Goal: Task Accomplishment & Management: Complete application form

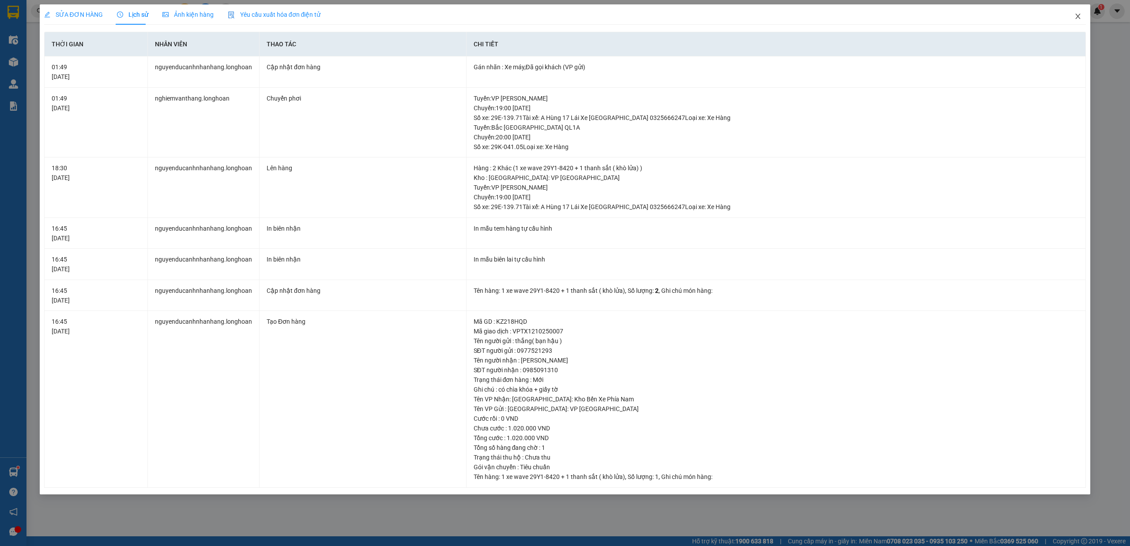
click at [1077, 23] on span "Close" at bounding box center [1078, 16] width 25 height 25
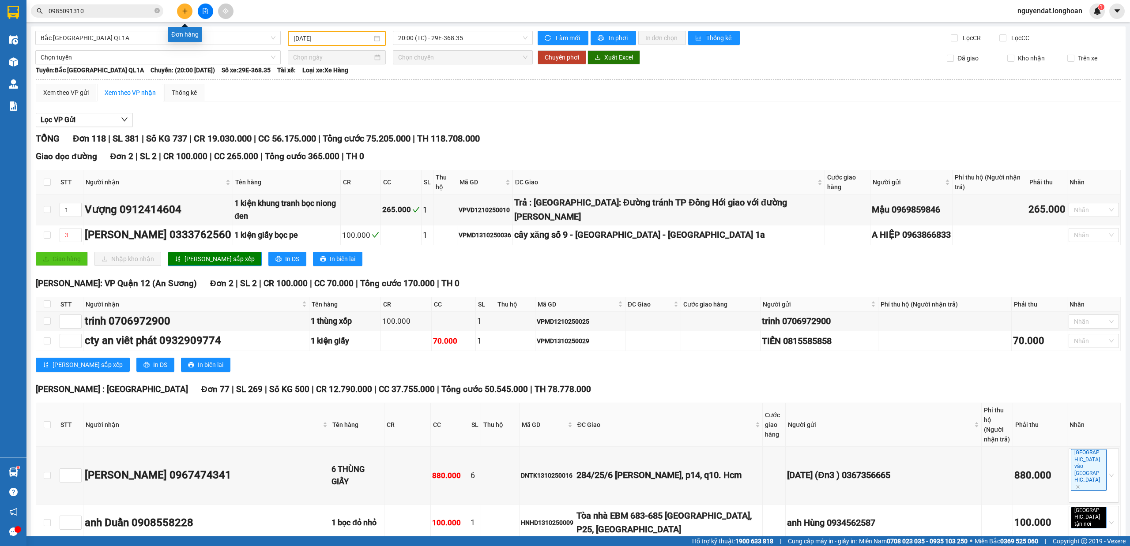
click at [186, 10] on icon "plus" at bounding box center [185, 11] width 6 height 6
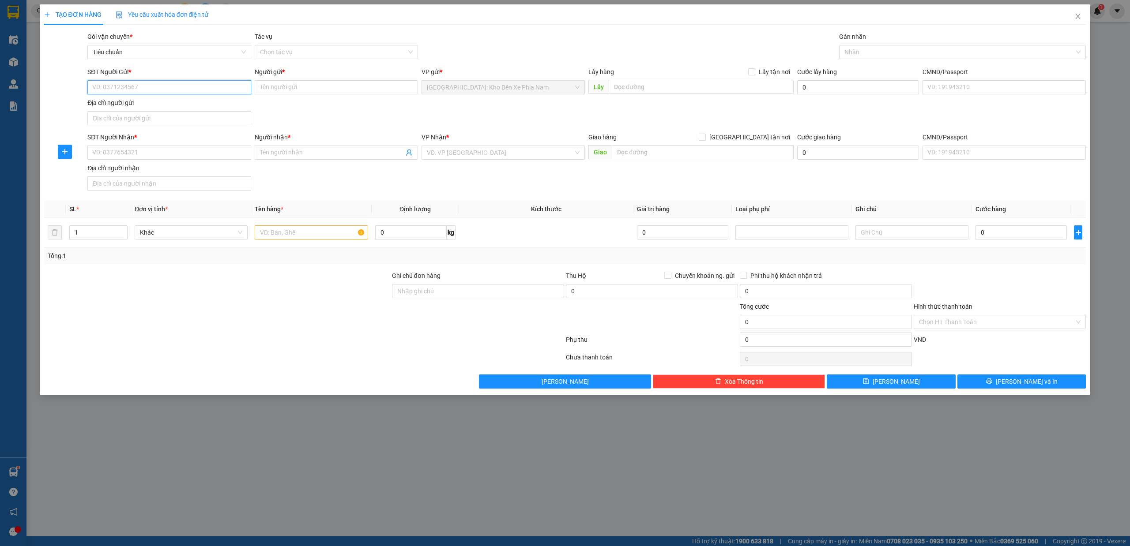
click at [156, 92] on input "SĐT Người Gửi *" at bounding box center [168, 87] width 163 height 14
click at [145, 90] on input "SĐT Người Gửi *" at bounding box center [168, 87] width 163 height 14
paste input "0335327420"
type input "0335327420"
click at [294, 90] on input "Người gửi *" at bounding box center [336, 87] width 163 height 14
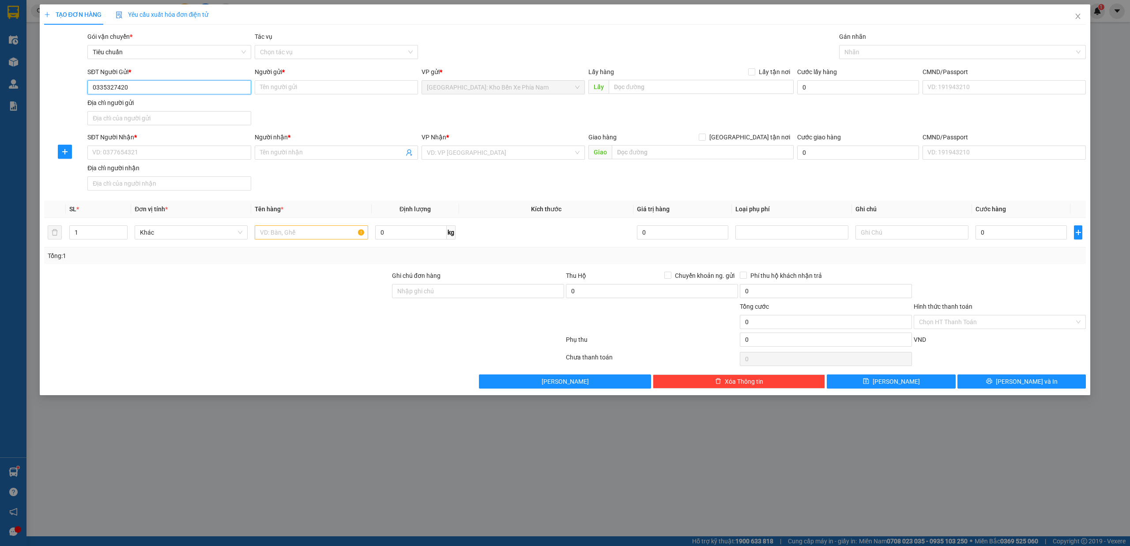
click at [211, 88] on input "0335327420" at bounding box center [168, 87] width 163 height 14
click at [167, 106] on div "0335327420 - 0394696501 - Chú dũng" at bounding box center [169, 106] width 153 height 10
type input "0394696501 - Chú dũng"
checkbox input "true"
type input "CÔNG TY TNHH INOX QUANG CẢNH, Đại lộ Nguyễn Tất Thành, Phước Đồng, Nha Trang, K…"
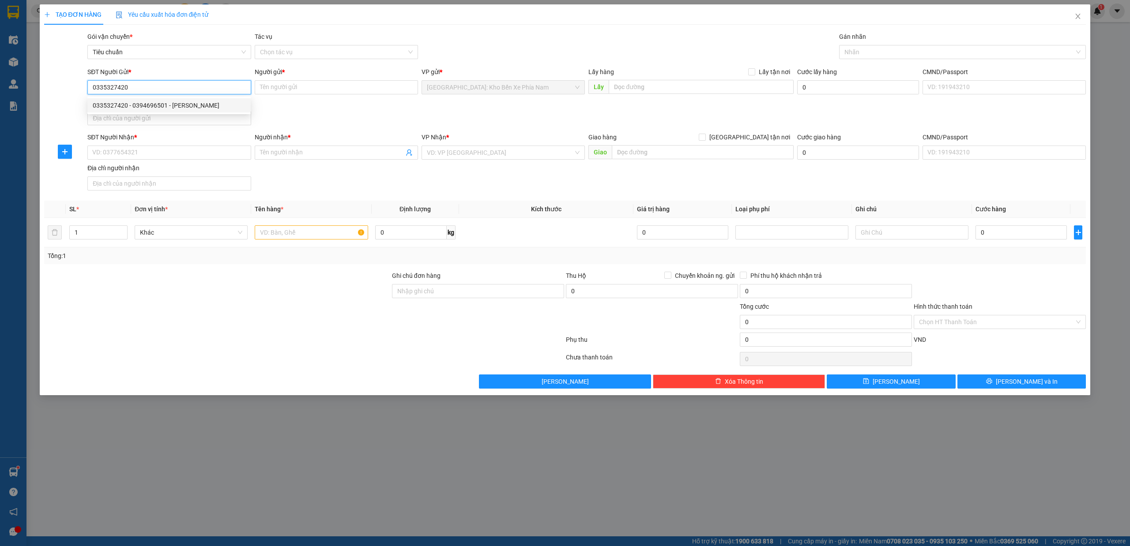
type input "150.000"
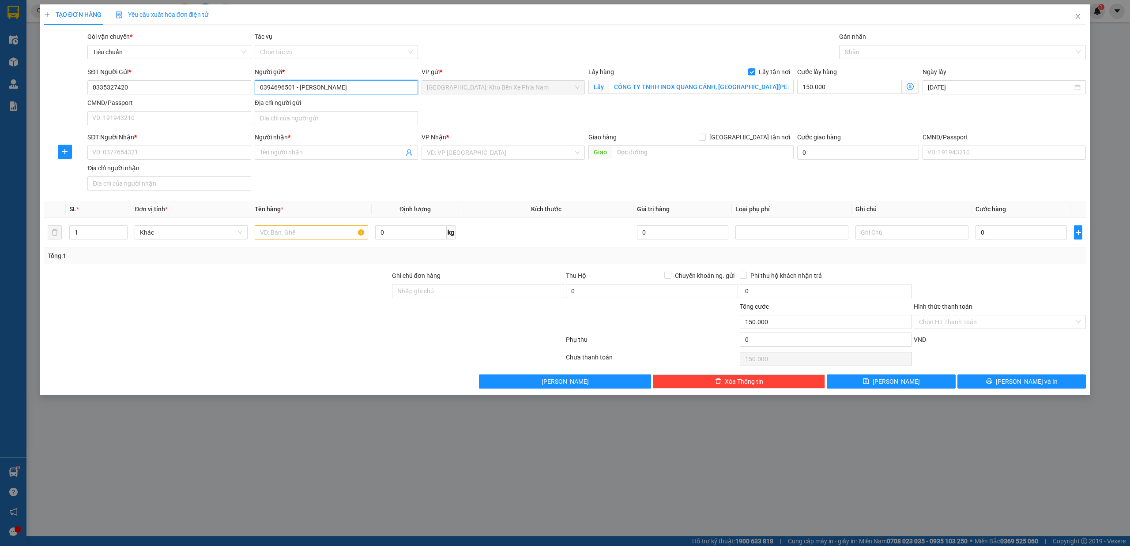
click at [334, 84] on input "0394696501 - Chú dũng" at bounding box center [336, 87] width 163 height 14
type input "0"
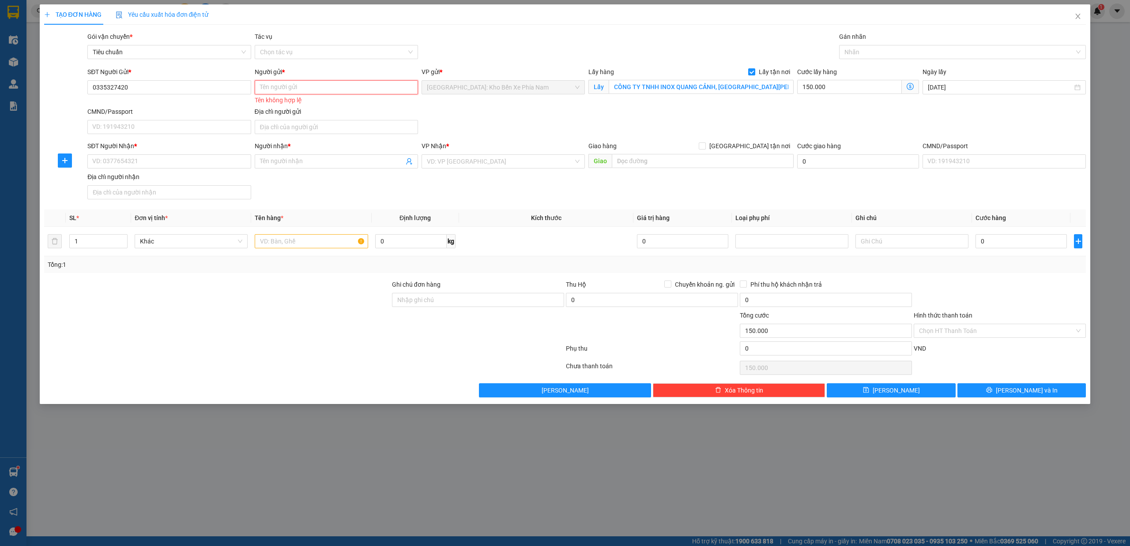
paste input "0335327420"
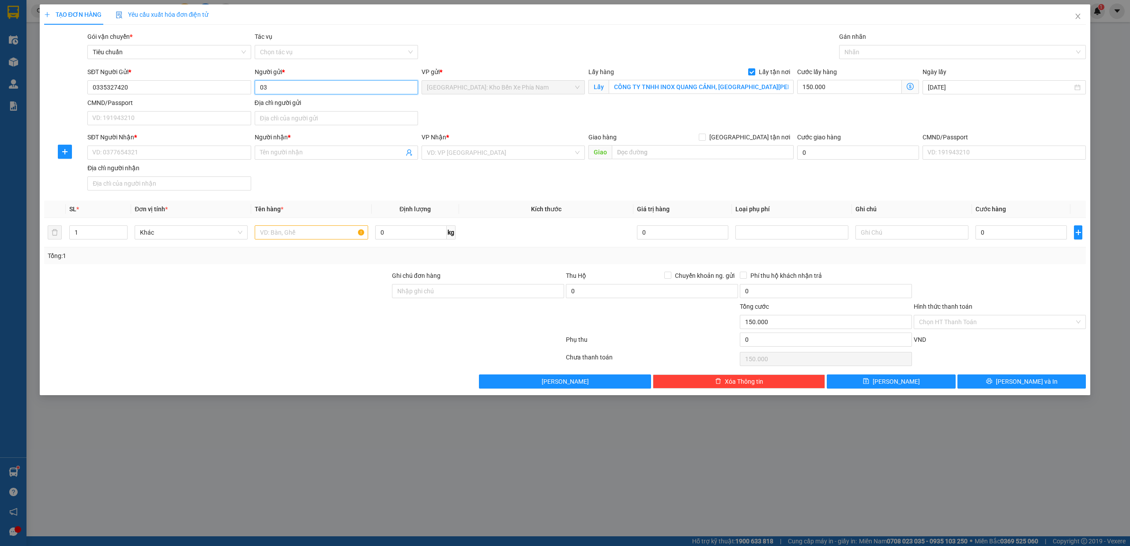
type input "0"
type input "f"
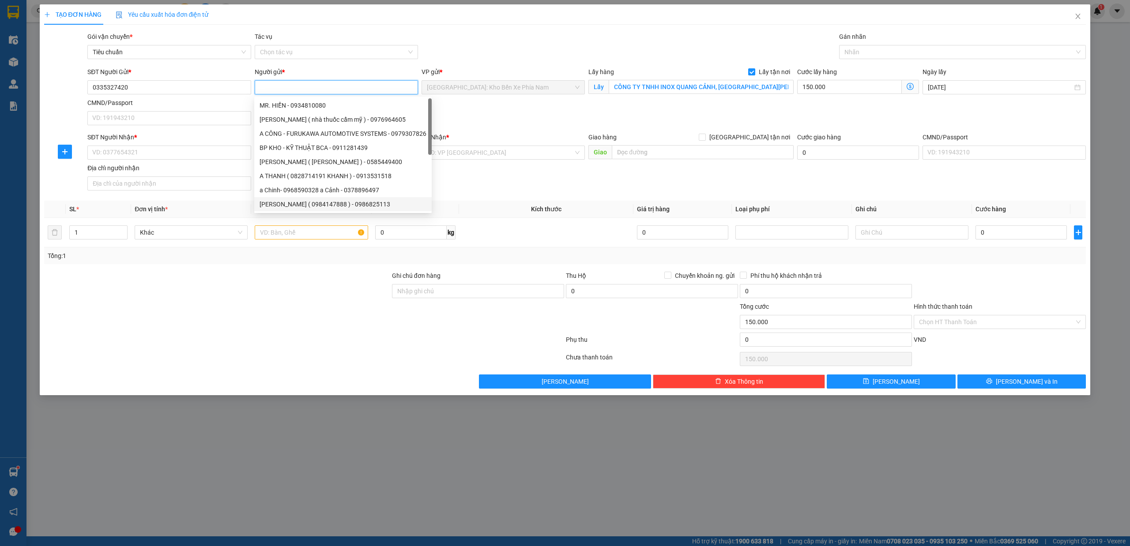
paste input "inox Quang Cảnh"
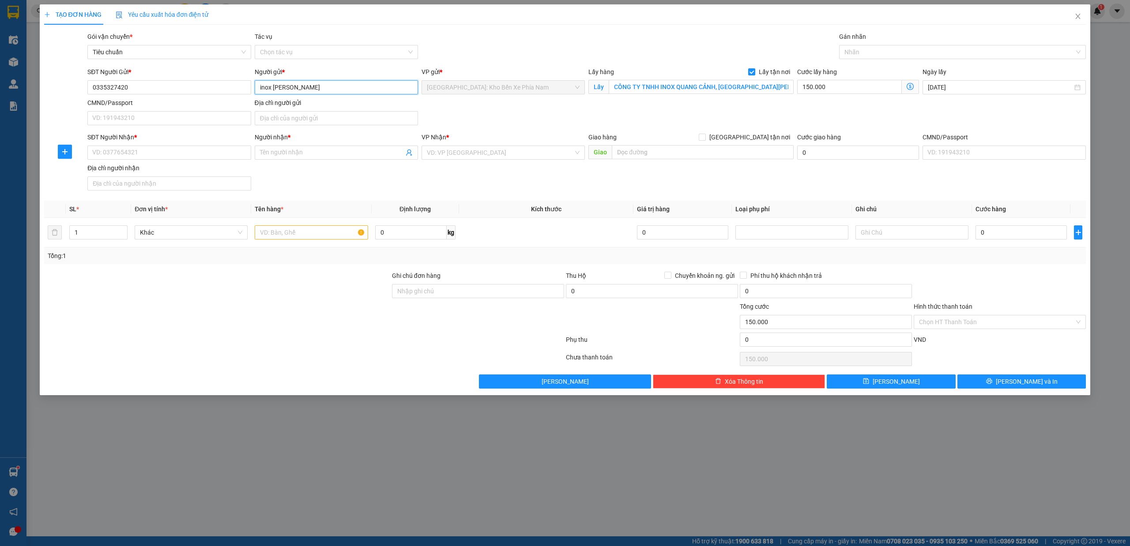
type input "inox Quang Cảnh"
click at [737, 87] on input "CÔNG TY TNHH INOX QUANG CẢNH, Đại lộ Nguyễn Tất Thành, Phước Đồng, Nha Trang, K…" at bounding box center [701, 87] width 185 height 14
click at [206, 157] on input "SĐT Người Nhận *" at bounding box center [168, 153] width 163 height 14
paste input "0913 438 873"
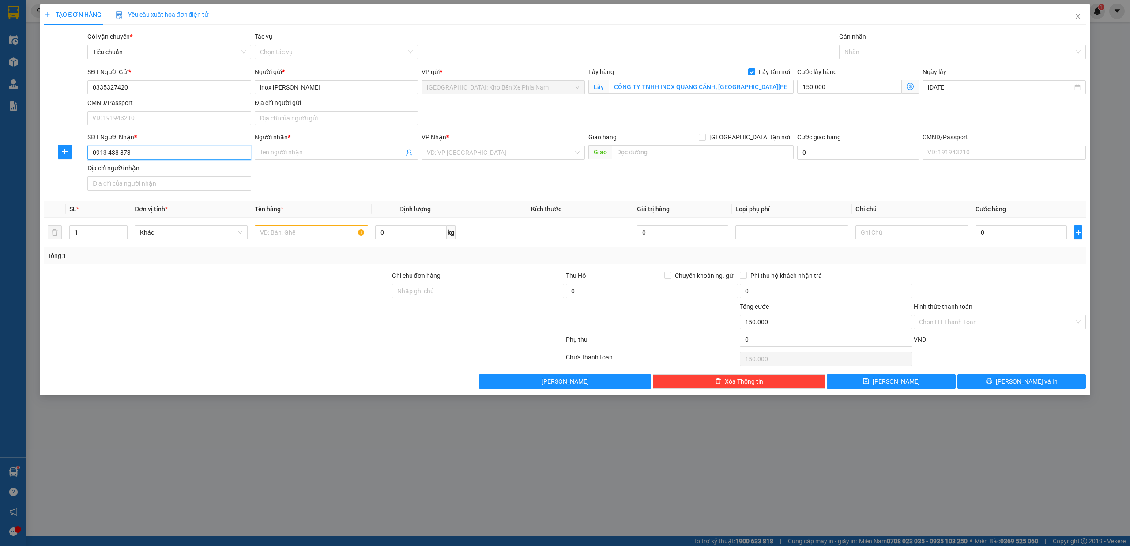
type input "0913 438 873"
click at [338, 158] on input "Người nhận *" at bounding box center [332, 153] width 144 height 10
paste input "Anh Dũng"
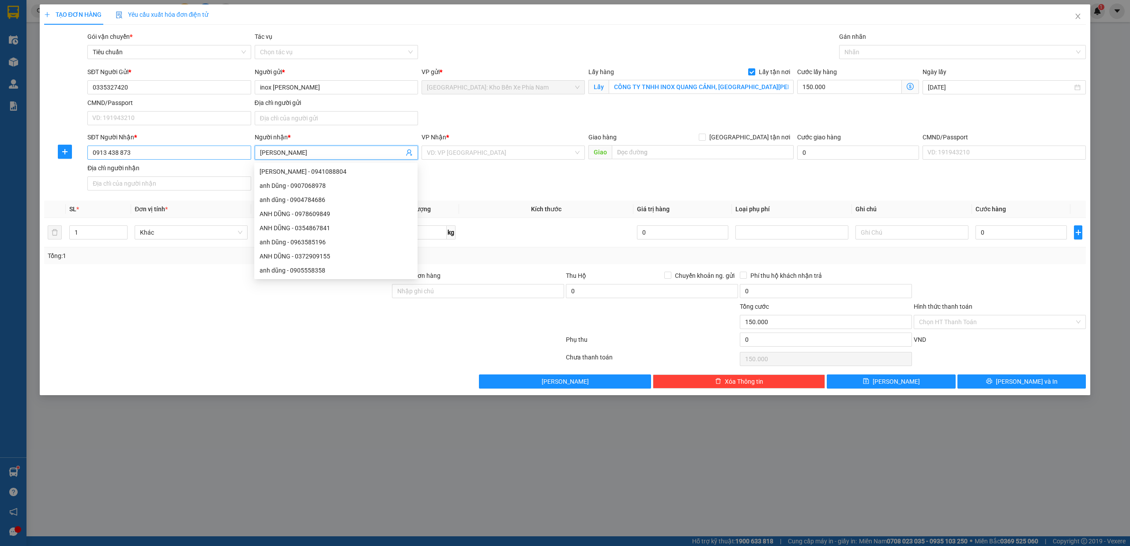
type input "Anh Dũng"
click at [121, 153] on input "0913 438 873" at bounding box center [168, 153] width 163 height 14
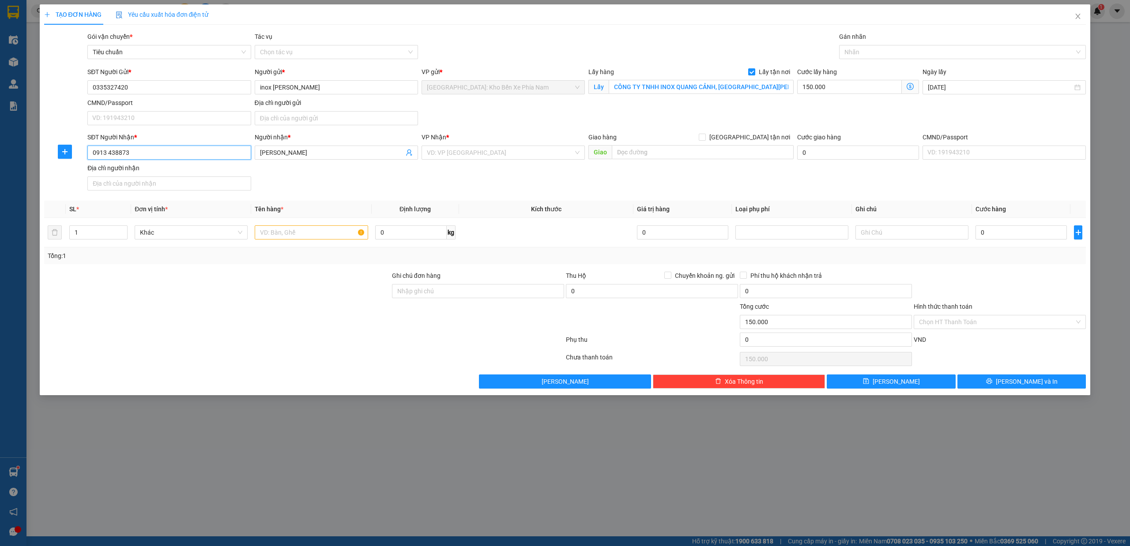
type input "0913438873"
click at [171, 177] on div "0913438873 - a dũng" at bounding box center [168, 172] width 163 height 14
type input "a dũng"
type input "bình thuận, bình sơn, quảng ngãi ql1a"
type input "0913438873"
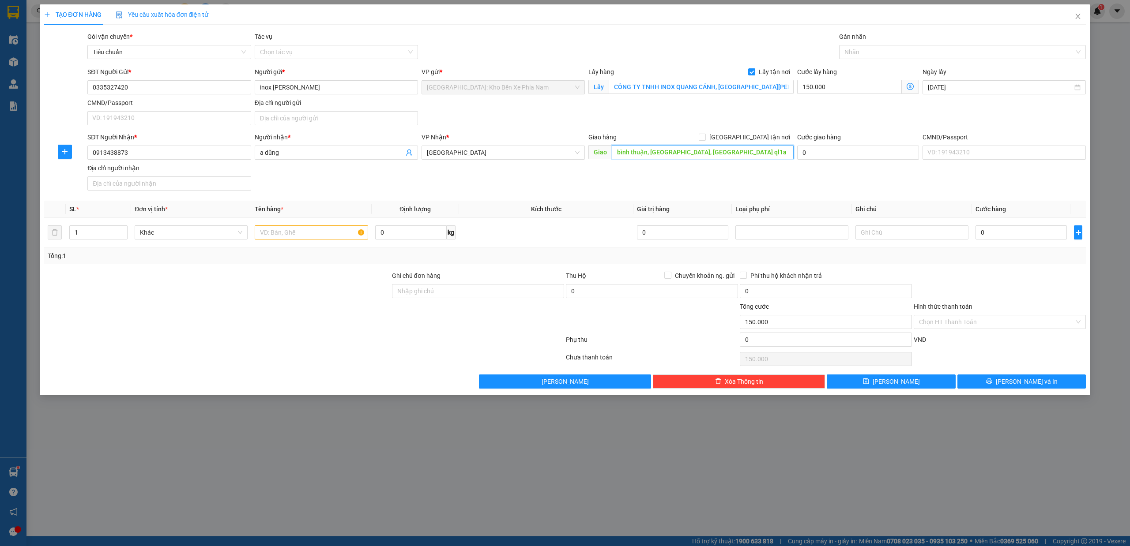
click at [738, 154] on input "bình thuận, bình sơn, quảng ngãi ql1a" at bounding box center [703, 152] width 182 height 14
click at [749, 153] on input "bình thuận, bình sơn, quảng ngãi ql1a" at bounding box center [703, 152] width 182 height 14
click at [738, 155] on input "bình thuận, bình sơn, quảng ngãi ql1a" at bounding box center [703, 152] width 182 height 14
click at [749, 156] on input "bình thuận, bình sơn, quảng ngãi ql1a" at bounding box center [703, 152] width 182 height 14
drag, startPoint x: 738, startPoint y: 154, endPoint x: 617, endPoint y: 154, distance: 120.9
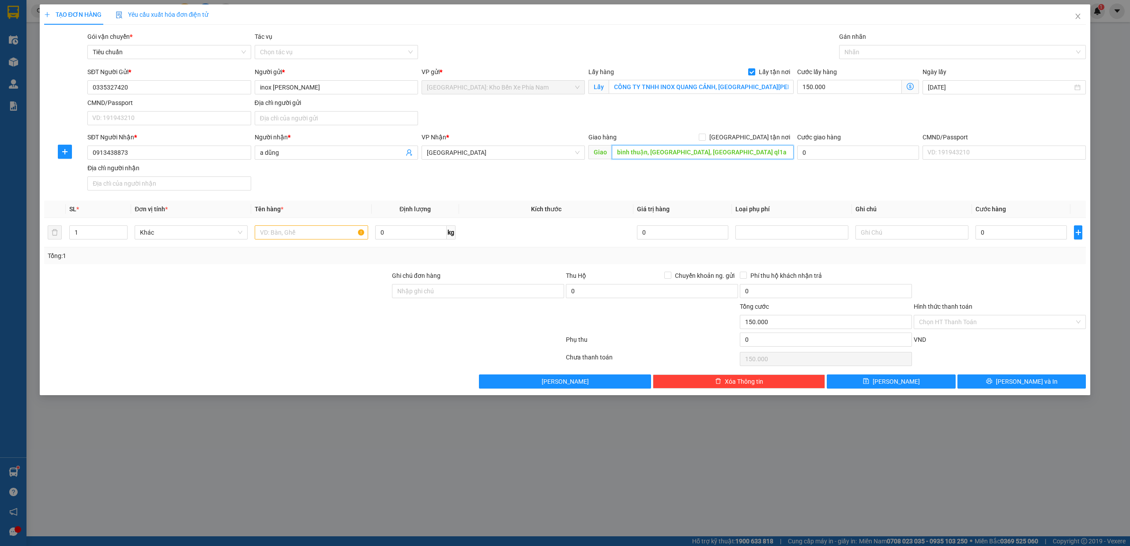
click at [617, 154] on input "bình thuận, bình sơn, quảng ngãi ql1a" at bounding box center [703, 152] width 182 height 14
click at [712, 152] on input "bình thuận, bình sơn, quảng ngãi ql1a" at bounding box center [703, 152] width 182 height 14
drag, startPoint x: 677, startPoint y: 154, endPoint x: 618, endPoint y: 154, distance: 59.1
click at [615, 154] on input "bình thuận, bình sơn, quảng ngãi ql1a" at bounding box center [703, 152] width 182 height 14
paste input "Đồn biên phòng Sa Huỳnh."
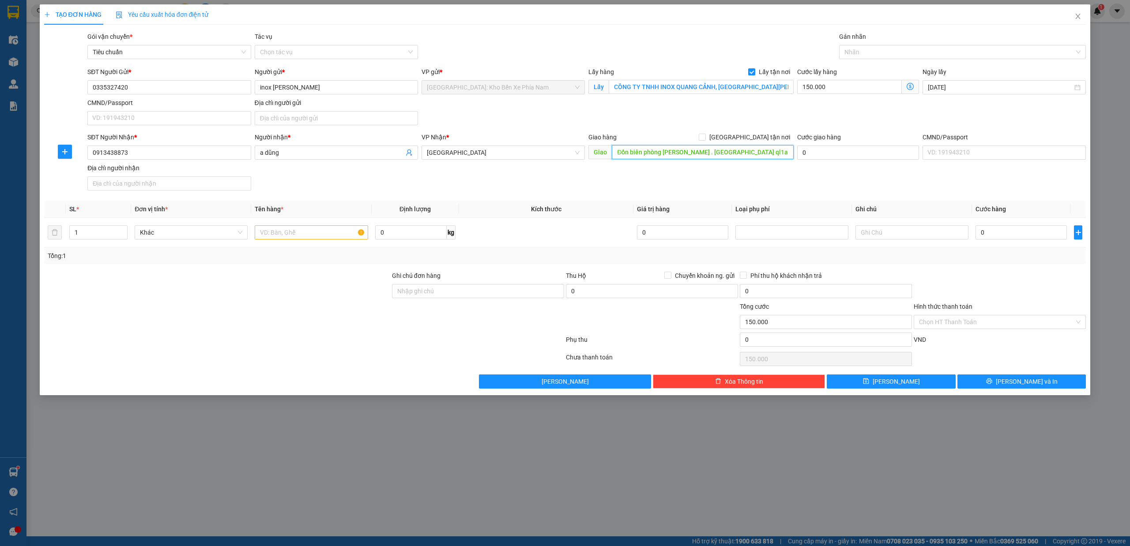
type input "Đồn biên phòng Sa Huỳnh . quảng ngãi ql1a"
click at [399, 30] on div "TẠO ĐƠN HÀNG Yêu cầu xuất hóa đơn điện tử Transit Pickup Surcharge Ids Transit …" at bounding box center [565, 196] width 1042 height 384
click at [1035, 237] on input "0" at bounding box center [1020, 233] width 91 height 14
type input "3"
type input "150.003"
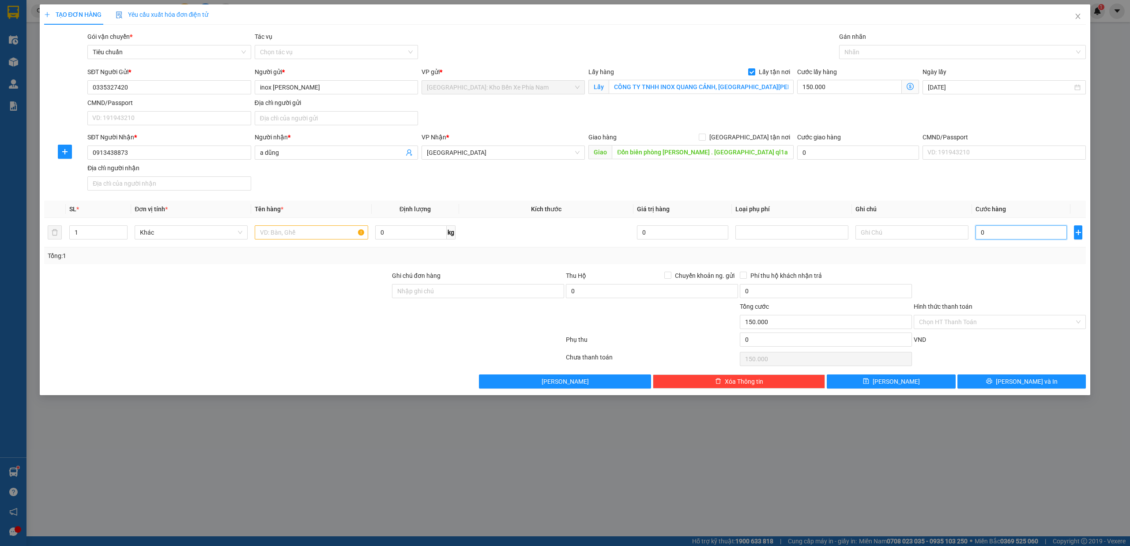
type input "150.003"
type input "39"
type input "150.039"
type input "390"
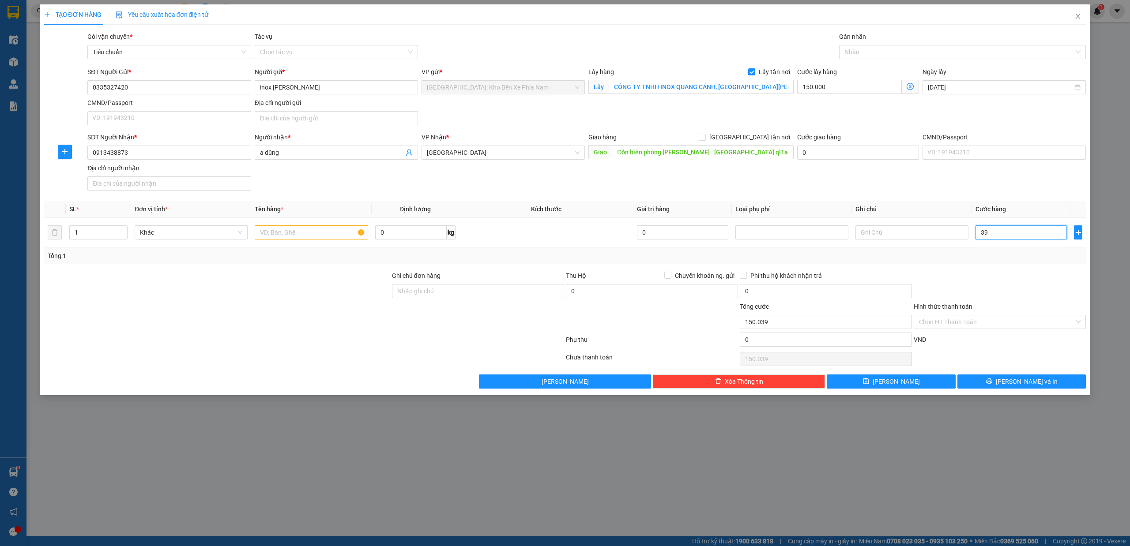
type input "150.390"
type input "3.900"
type input "153.900"
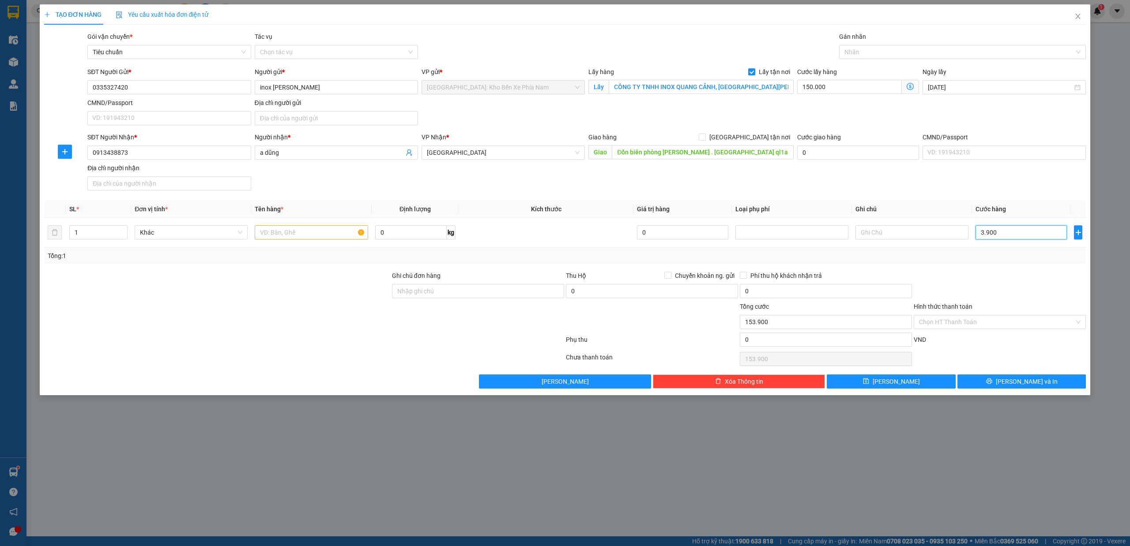
type input "39.000"
type input "189.000"
type input "390.000"
type input "540.000"
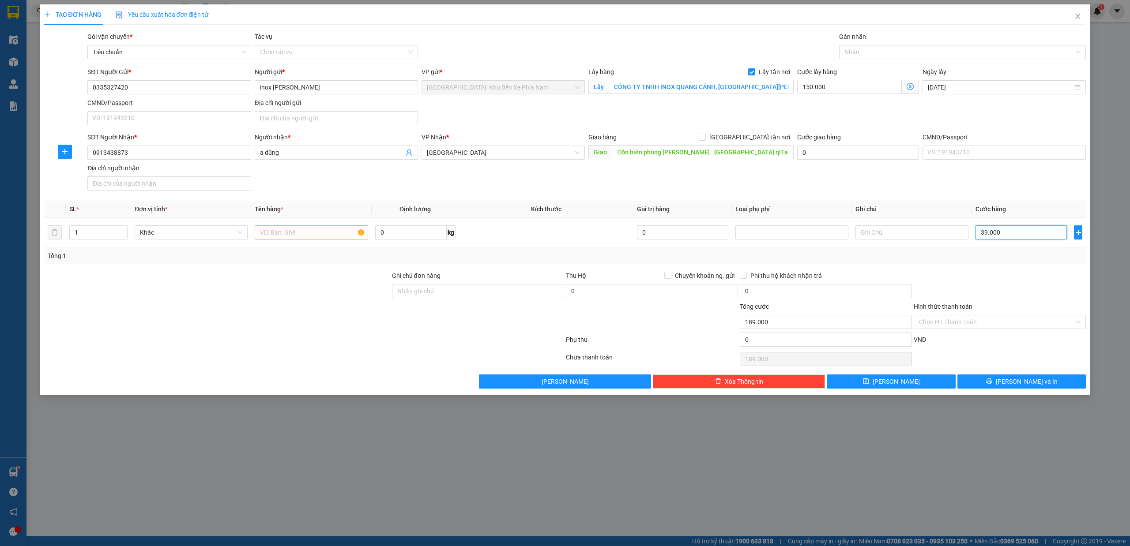
type input "540.000"
type input "390.000"
click at [869, 92] on input "150.000" at bounding box center [849, 87] width 105 height 14
type input "0"
type input "390.000"
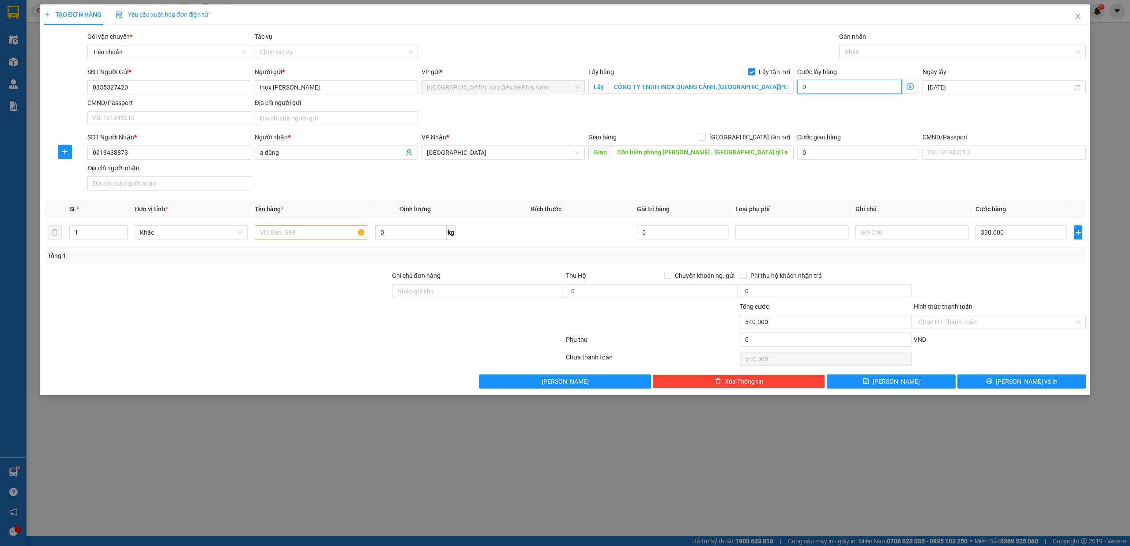
type input "390.000"
type input "390.006"
type input "6"
type input "390.065"
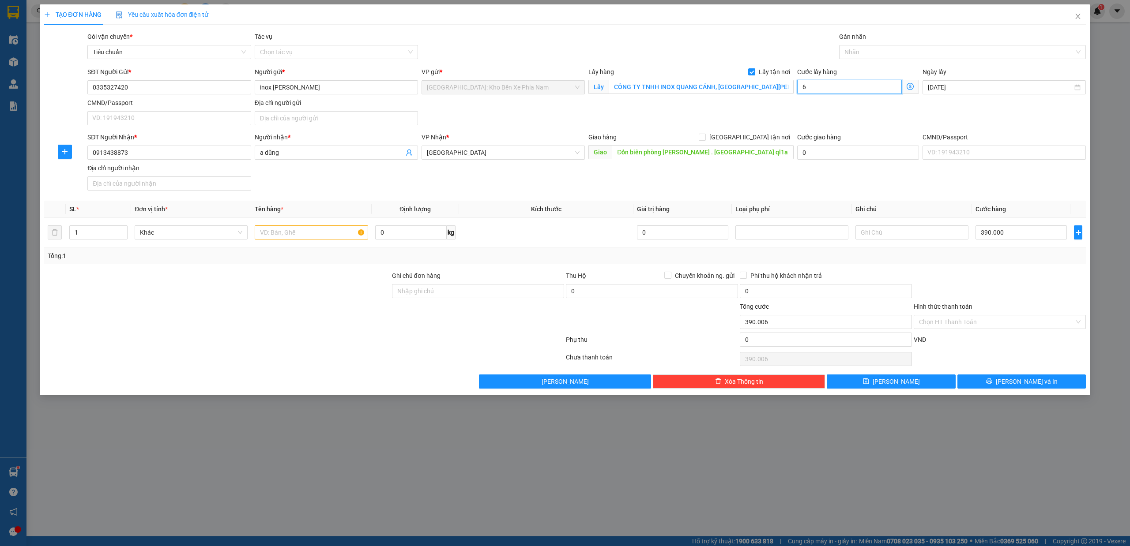
type input "390.065"
type input "65"
type input "390.650"
type input "650"
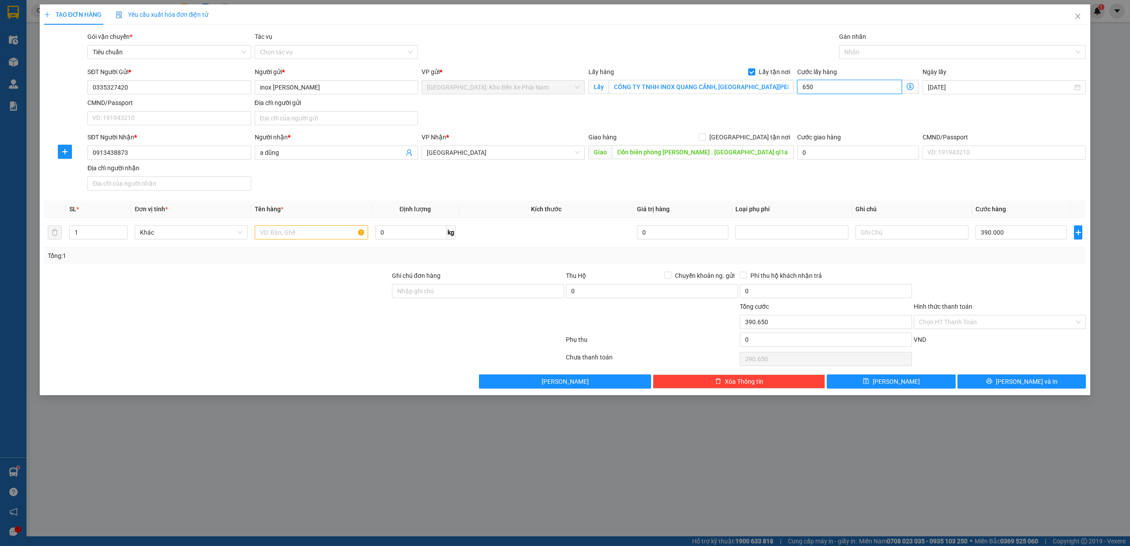
type input "396.500"
type input "65.000"
type input "455.000"
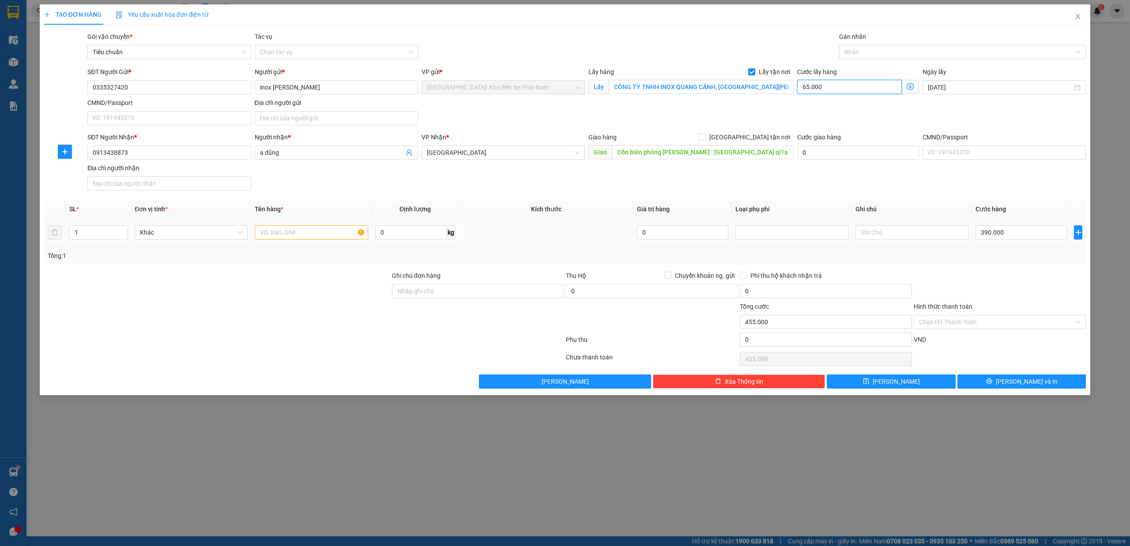
type input "65.000"
click at [320, 239] on input "text" at bounding box center [311, 233] width 113 height 14
type input "1 KIỆN GIẤY"
click at [467, 298] on input "Ghi chú đơn hàng" at bounding box center [478, 291] width 172 height 14
type input "nhận theo kiện,giao nguyên kiện,hư vỡ không chịu trách nhiệm"
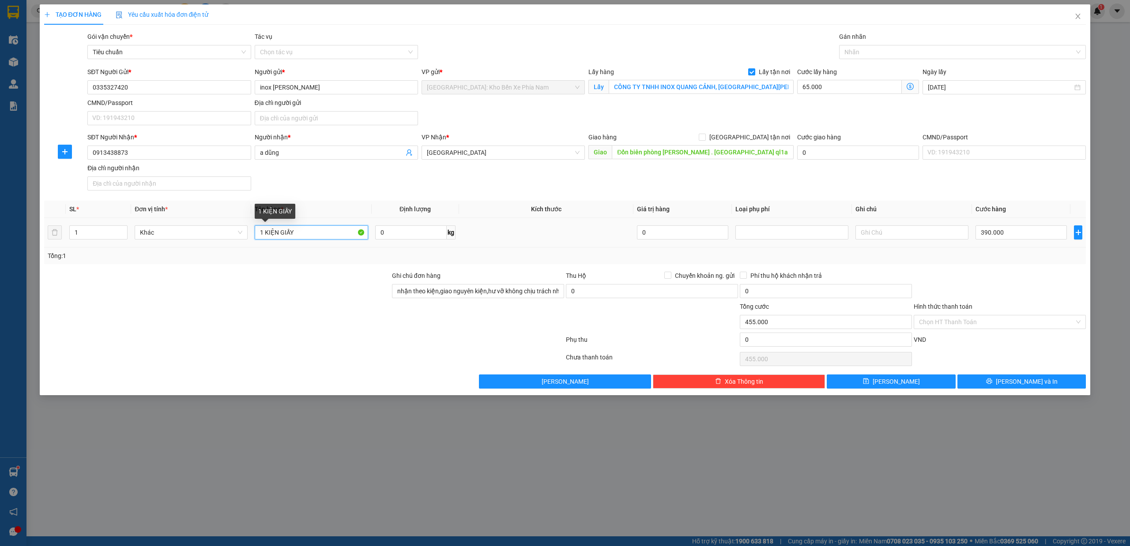
click at [278, 234] on input "1 KIỆN GIẤY" at bounding box center [311, 233] width 113 height 14
type input "1 THÙNG GIẤY"
click at [1028, 384] on span "Lưu và In" at bounding box center [1027, 382] width 62 height 10
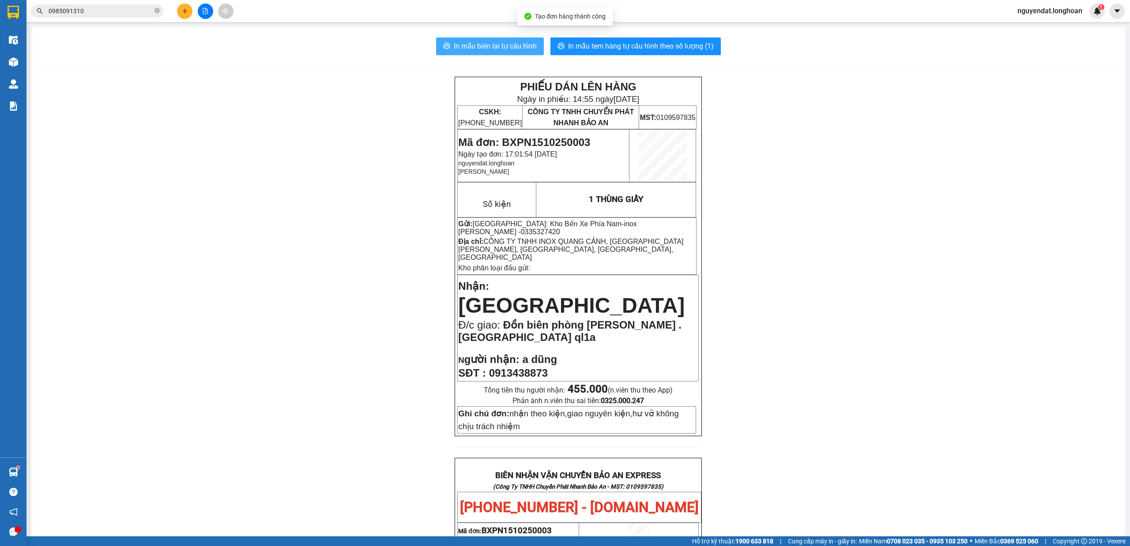
click at [486, 43] on span "In mẫu biên lai tự cấu hình" at bounding box center [495, 46] width 83 height 11
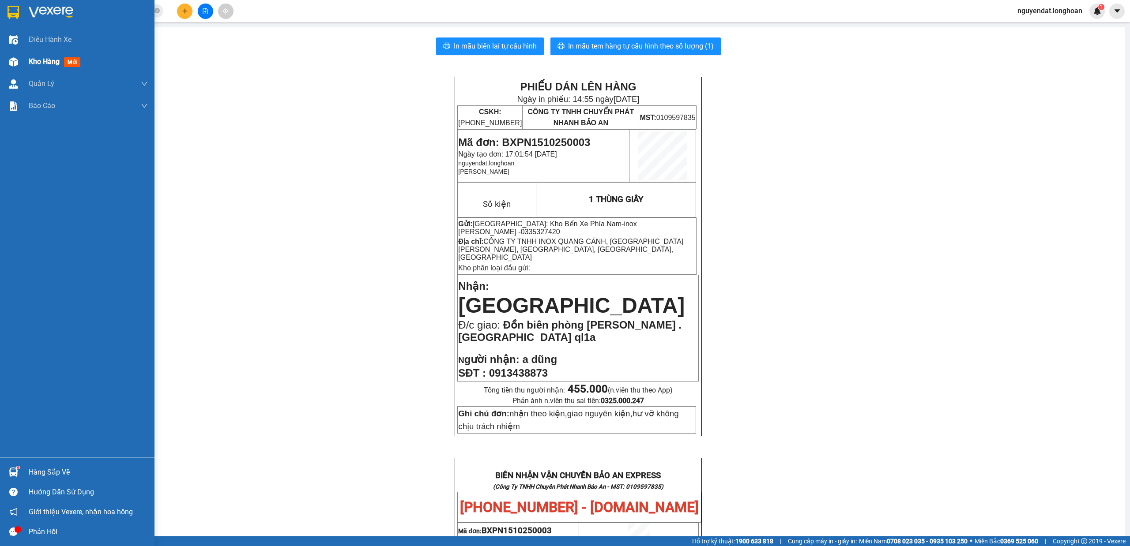
click at [19, 65] on div at bounding box center [13, 61] width 15 height 15
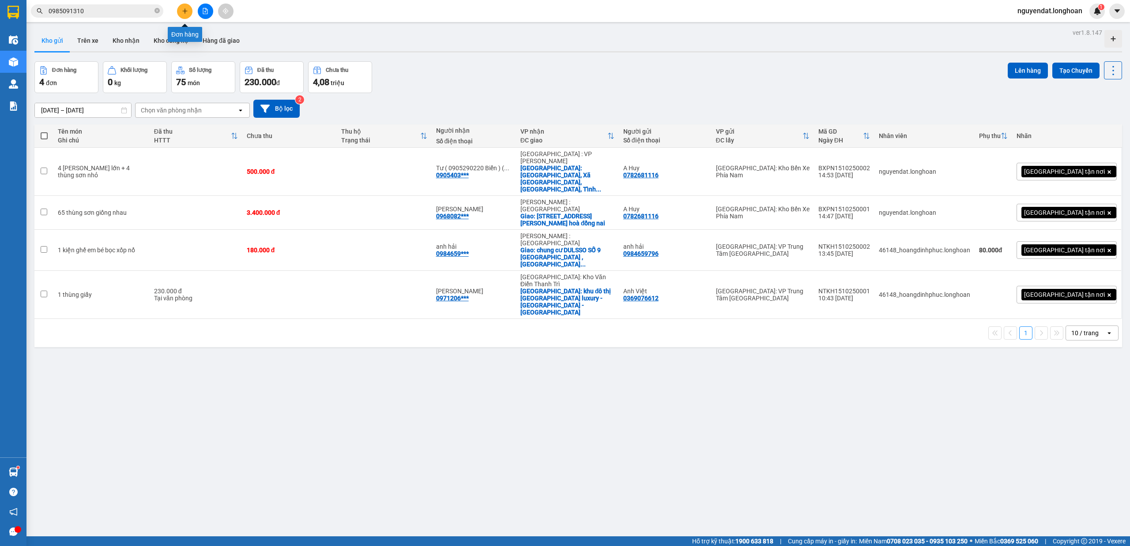
click at [182, 16] on button at bounding box center [184, 11] width 15 height 15
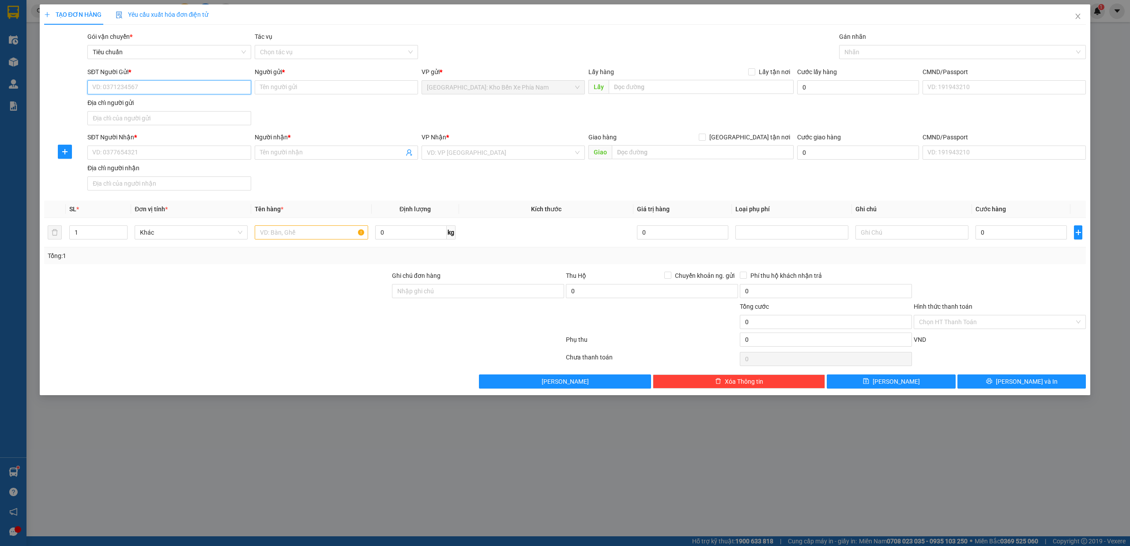
drag, startPoint x: 131, startPoint y: 80, endPoint x: 122, endPoint y: 88, distance: 12.5
paste input "0938 833 252"
type input "0938 833 252"
click at [282, 84] on input "Người gửi *" at bounding box center [336, 87] width 163 height 14
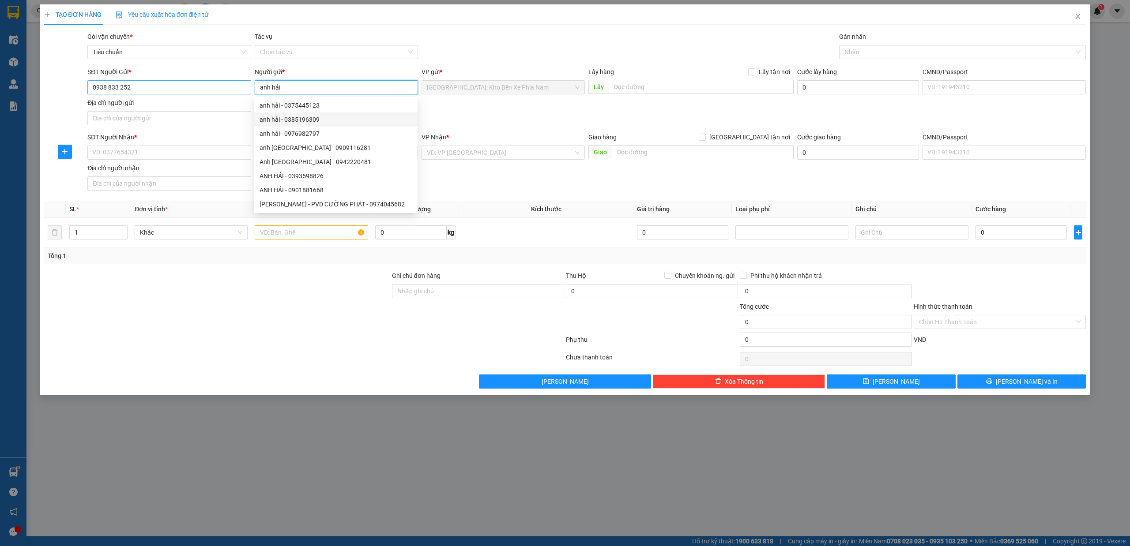
type input "anh hải"
click at [121, 87] on input "0938 833 252" at bounding box center [168, 87] width 163 height 14
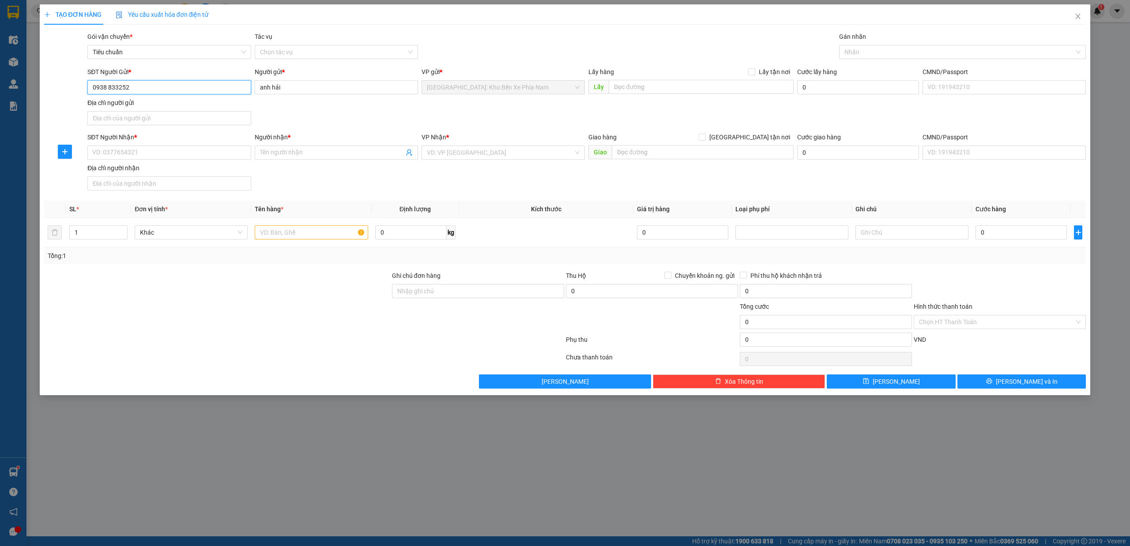
click at [107, 87] on input "0938 833252" at bounding box center [168, 87] width 163 height 14
drag, startPoint x: 142, startPoint y: 87, endPoint x: 90, endPoint y: 80, distance: 51.6
click at [79, 83] on div "SĐT Người Gửi * 0938833252 0938833252 Người gửi * anh hải VP gửi * Nha Trang: K…" at bounding box center [565, 98] width 1044 height 62
type input "0938833252"
click at [134, 156] on input "SĐT Người Nhận *" at bounding box center [168, 153] width 163 height 14
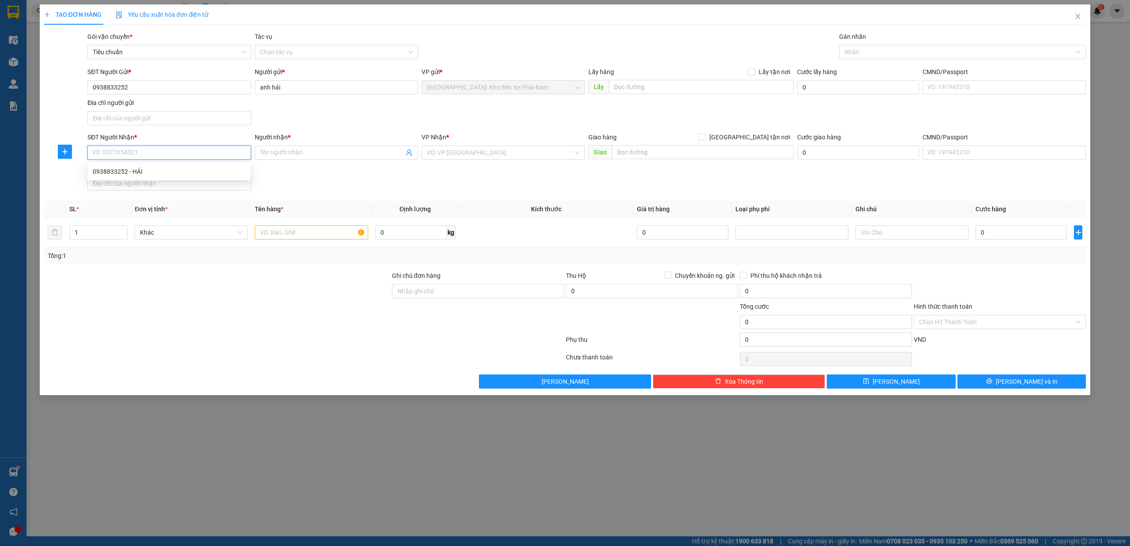
paste input "0938833252"
type input "0938833252"
click at [208, 167] on div "0938833252 - HẢI" at bounding box center [169, 172] width 153 height 10
type input "HẢI"
checkbox input "true"
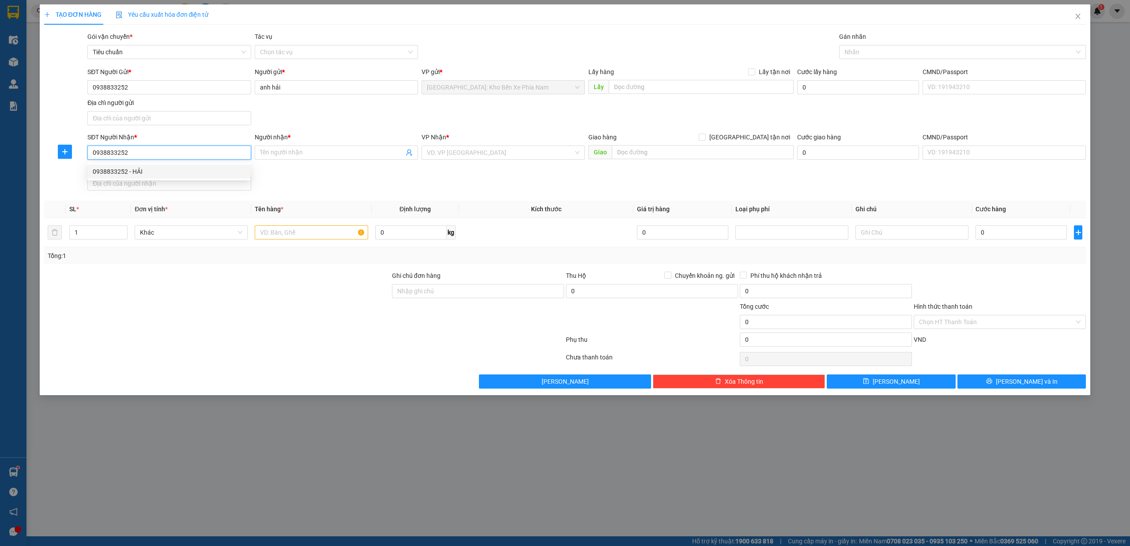
type input "29 ĐƯỜNG THÍCH QUẢ ĐỨC - P, PHƯỚC LONG - TP NHA TRANG"
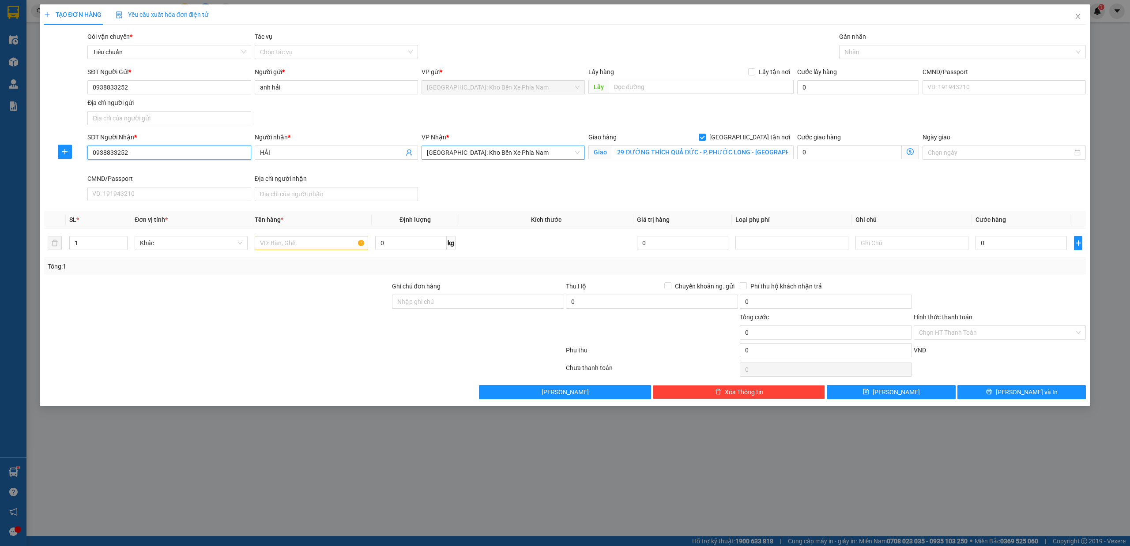
click at [539, 154] on span "Nha Trang: Kho Bến Xe Phía Nam" at bounding box center [503, 152] width 153 height 13
type input "0938833252"
click at [305, 250] on input "text" at bounding box center [311, 243] width 113 height 14
type input "1 xe máy ab"
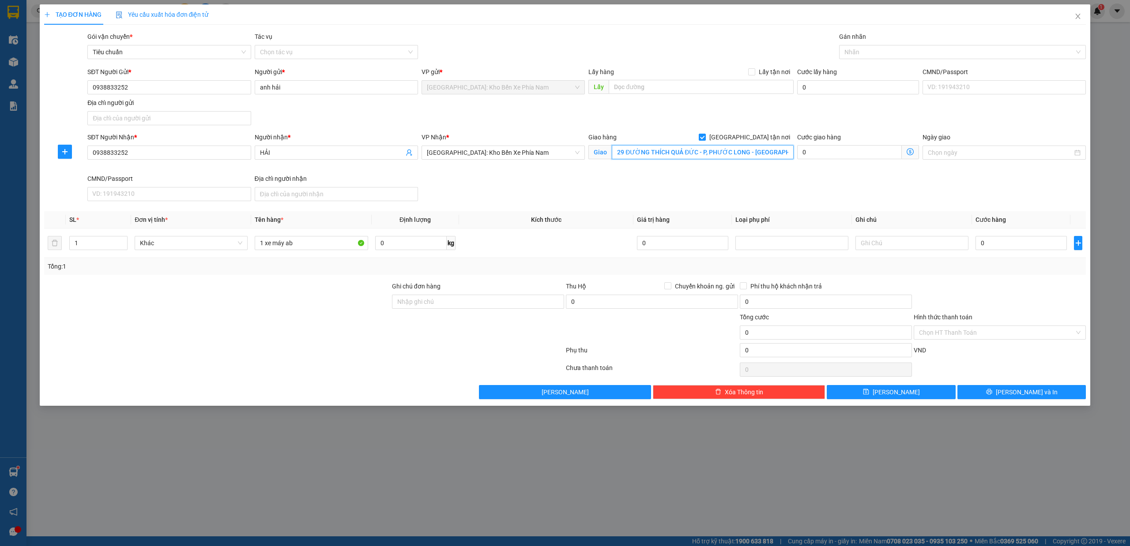
click at [781, 150] on input "29 ĐƯỜNG THÍCH QUẢ ĐỨC - P, PHƯỚC LONG - TP NHA TRANG" at bounding box center [703, 152] width 182 height 14
click at [560, 155] on span "Nha Trang: Kho Bến Xe Phía Nam" at bounding box center [503, 152] width 153 height 13
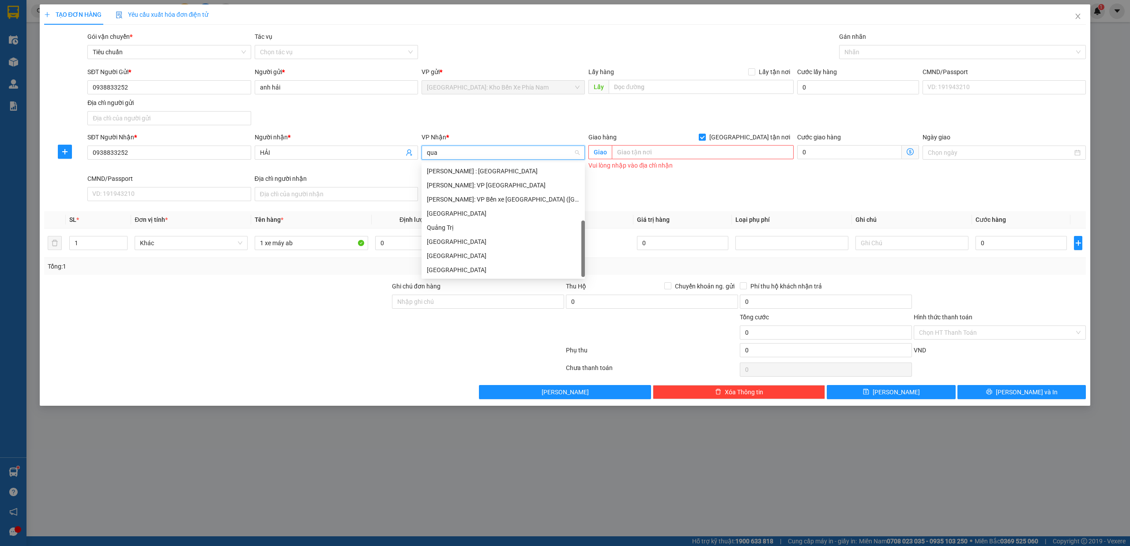
scroll to position [95, 0]
type input "quan"
click at [500, 173] on div "Hồ Chí Minh : VP Quận 10" at bounding box center [528, 171] width 203 height 10
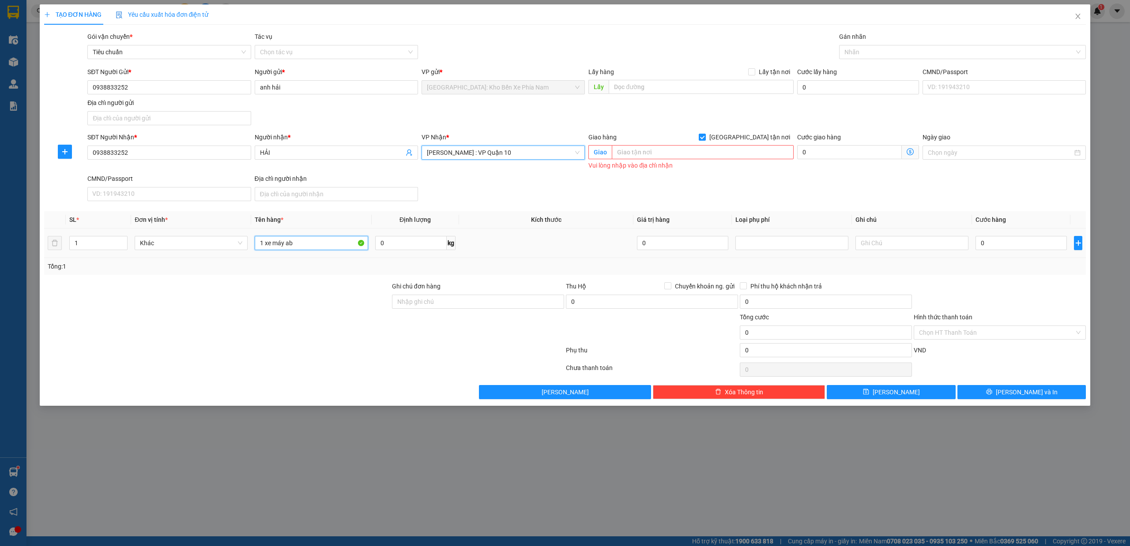
click at [313, 244] on input "1 xe máy ab" at bounding box center [311, 243] width 113 height 14
type input "1 xe máy ab 59t1-24951"
click at [706, 136] on span at bounding box center [702, 137] width 7 height 7
click at [705, 136] on input "[GEOGRAPHIC_DATA] tận nơi" at bounding box center [702, 137] width 6 height 6
checkbox input "false"
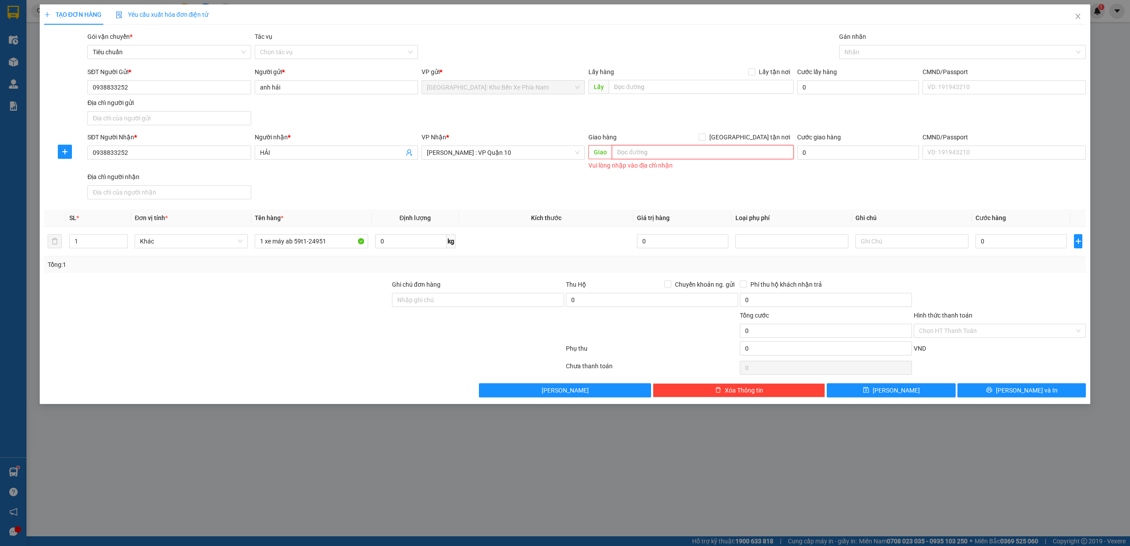
click at [714, 150] on input "text" at bounding box center [703, 152] width 182 height 14
type input "D"
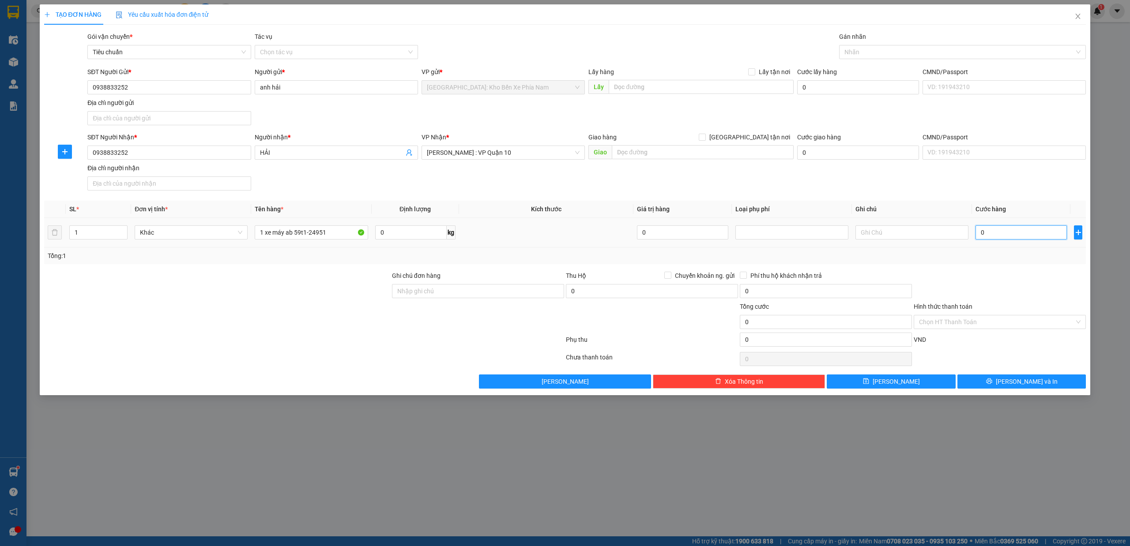
click at [1026, 234] on input "0" at bounding box center [1020, 233] width 91 height 14
type input "50"
type input "520"
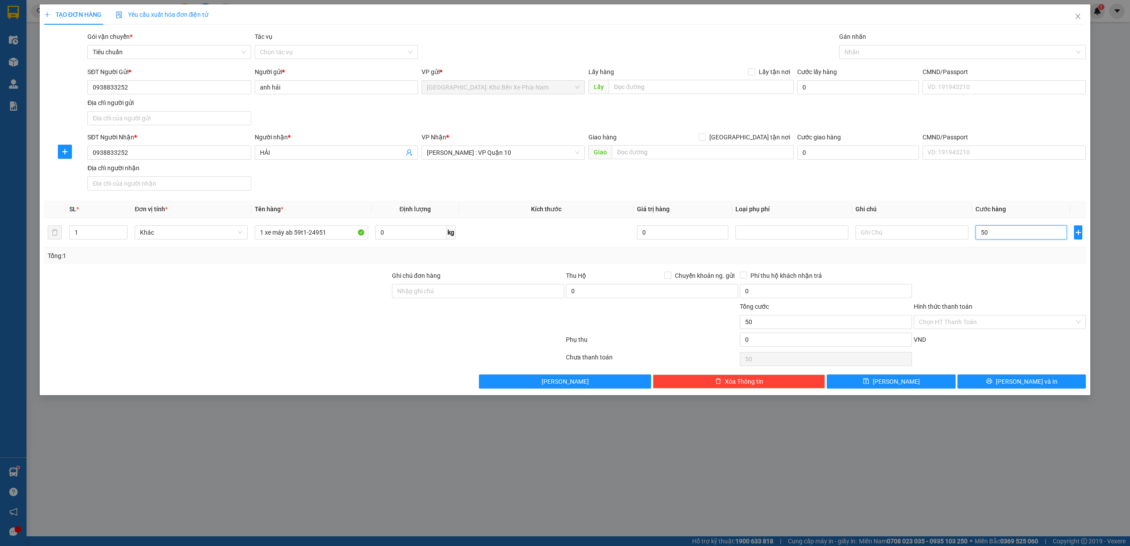
type input "520"
type input "5.200"
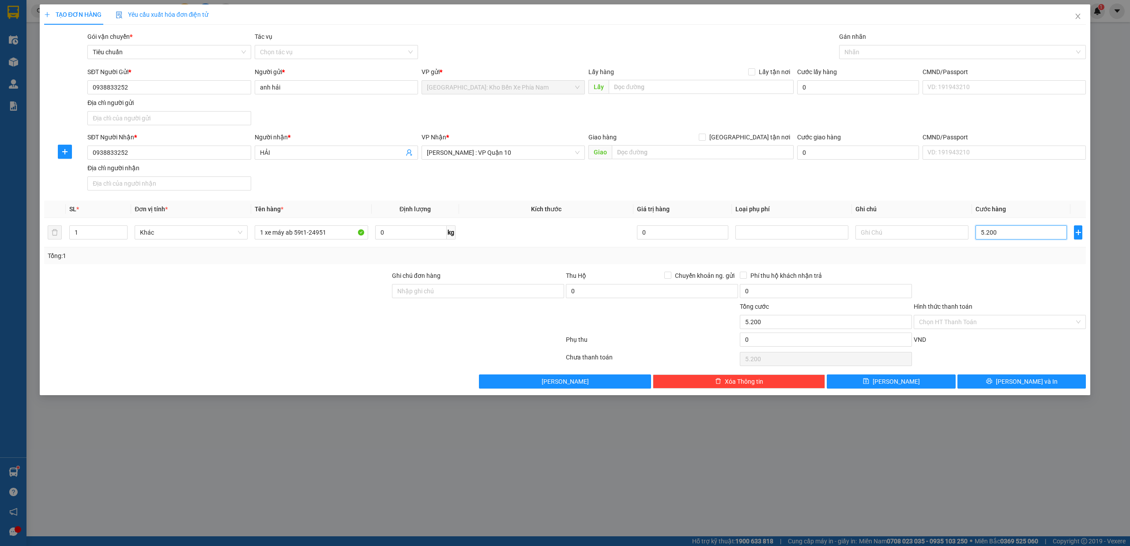
type input "52.000"
type input "520.000"
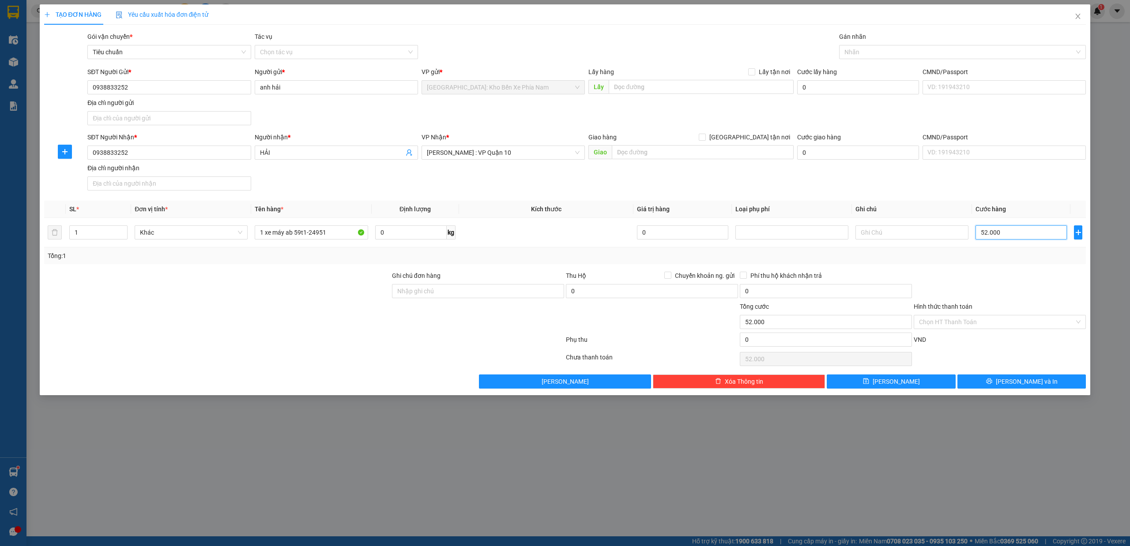
type input "520.000"
click at [661, 89] on input "text" at bounding box center [701, 87] width 185 height 14
paste input "số 29 đường Thích Quảng Đức, KĐT mới Phước Long"
type input "số 29 đường Thích Quảng Đức, KĐT mới Phước Long"
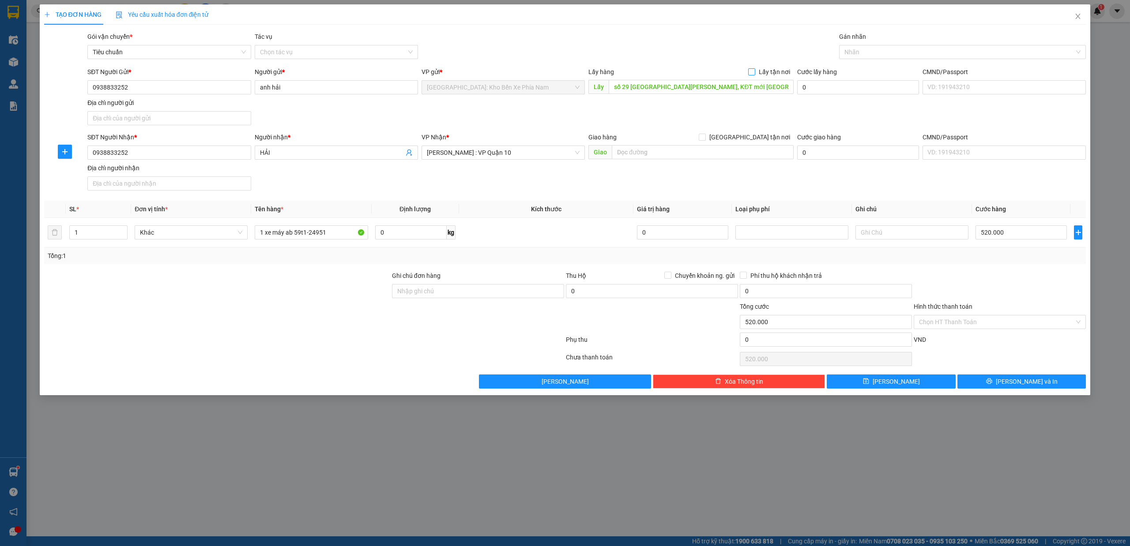
click at [754, 73] on input "Lấy tận nơi" at bounding box center [751, 71] width 6 height 6
checkbox input "true"
click at [830, 89] on input "0" at bounding box center [849, 87] width 105 height 14
type input "520.001"
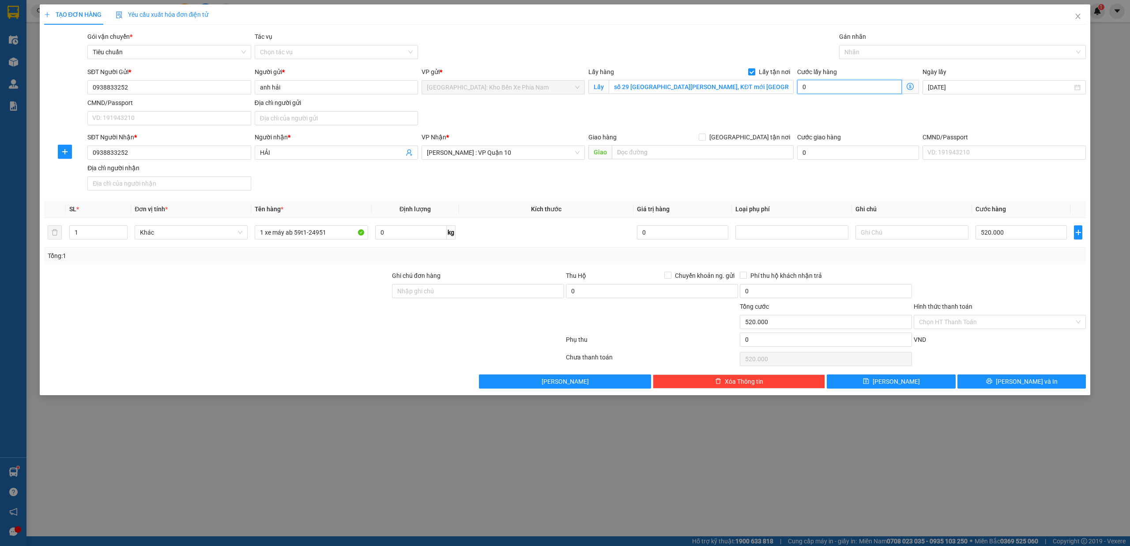
type input "1"
type input "520.010"
type input "100"
type input "520.100"
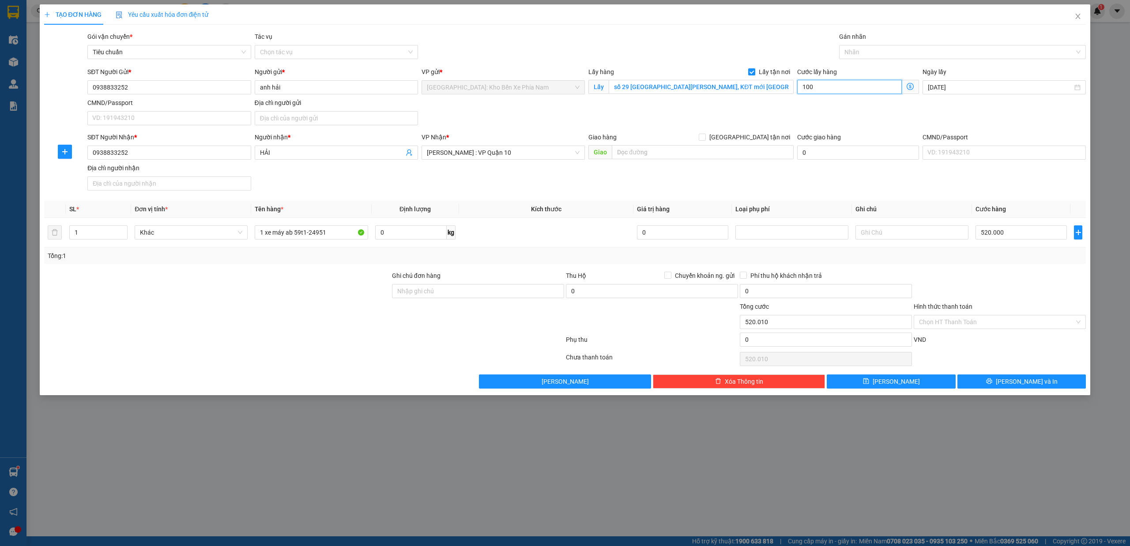
type input "520.100"
type input "521.000"
type input "1.000"
type input "530.000"
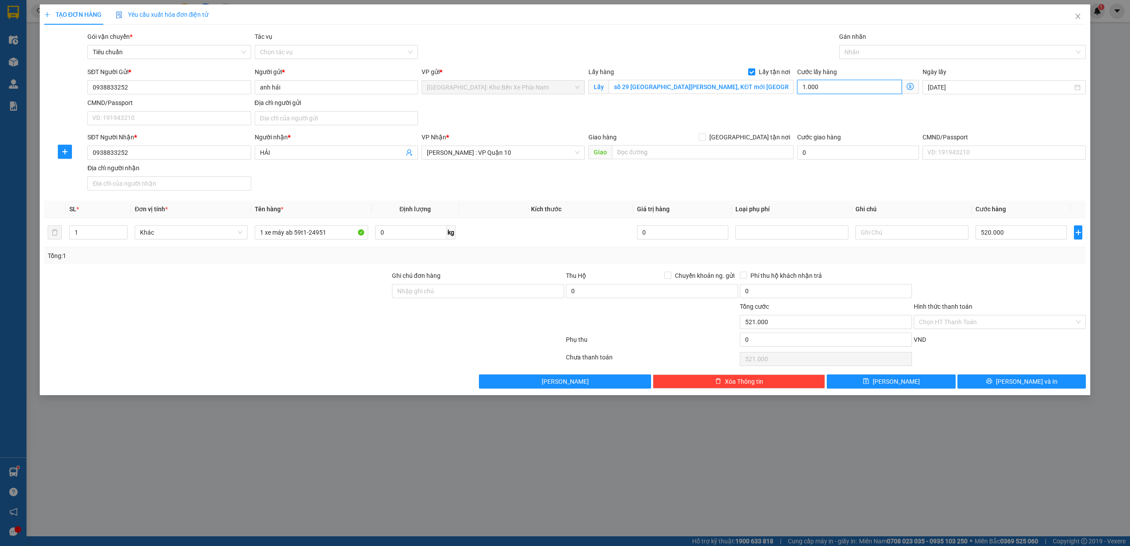
type input "530.000"
type input "100.000"
type input "620.000"
type input "100.000"
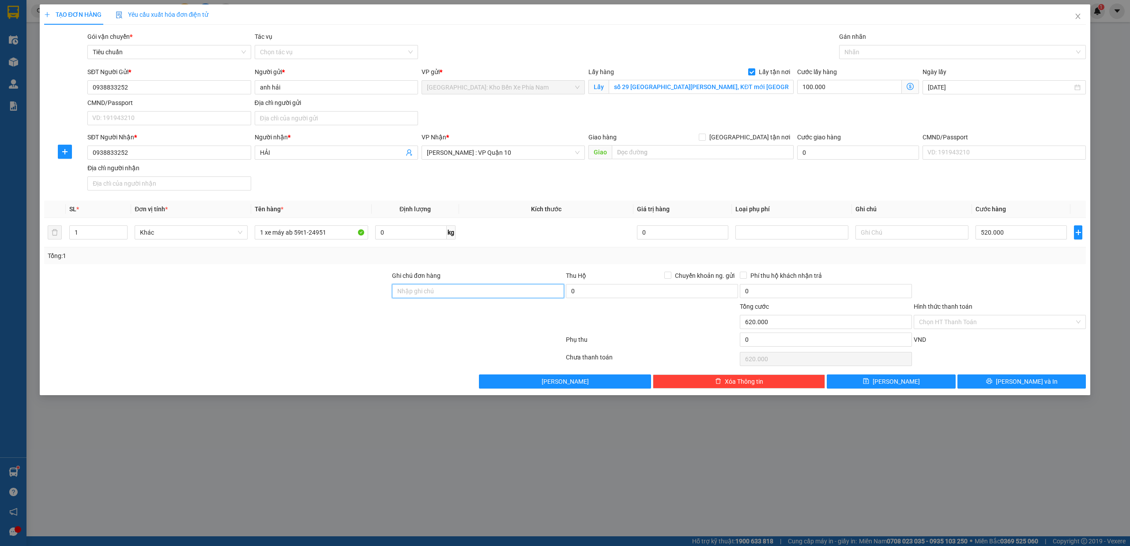
click at [452, 298] on input "Ghi chú đơn hàng" at bounding box center [478, 291] width 172 height 14
click at [1043, 380] on button "Lưu và In" at bounding box center [1021, 382] width 129 height 14
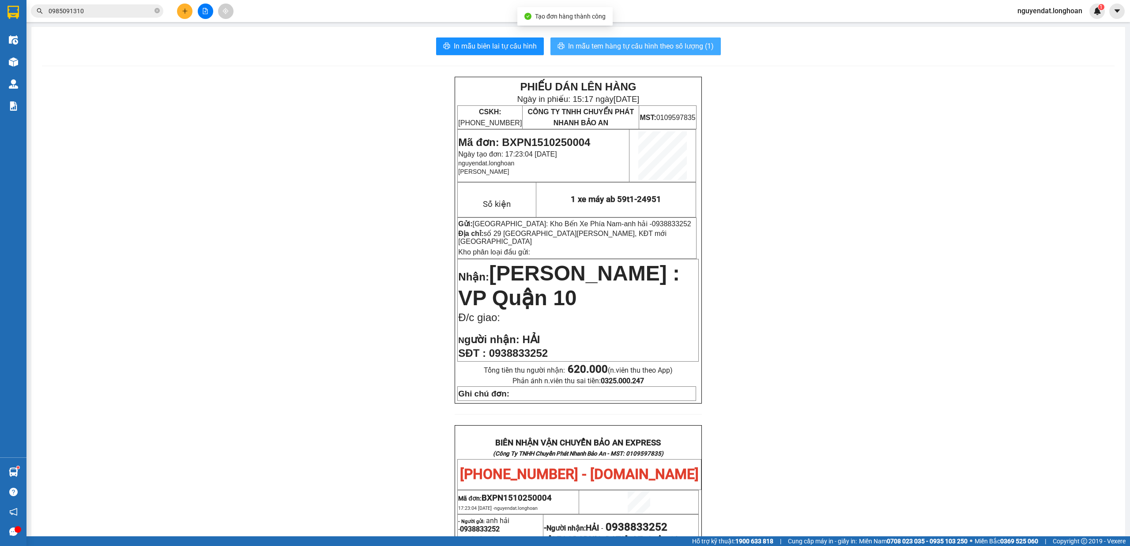
click at [701, 46] on span "In mẫu tem hàng tự cấu hình theo số lượng (1)" at bounding box center [641, 46] width 146 height 11
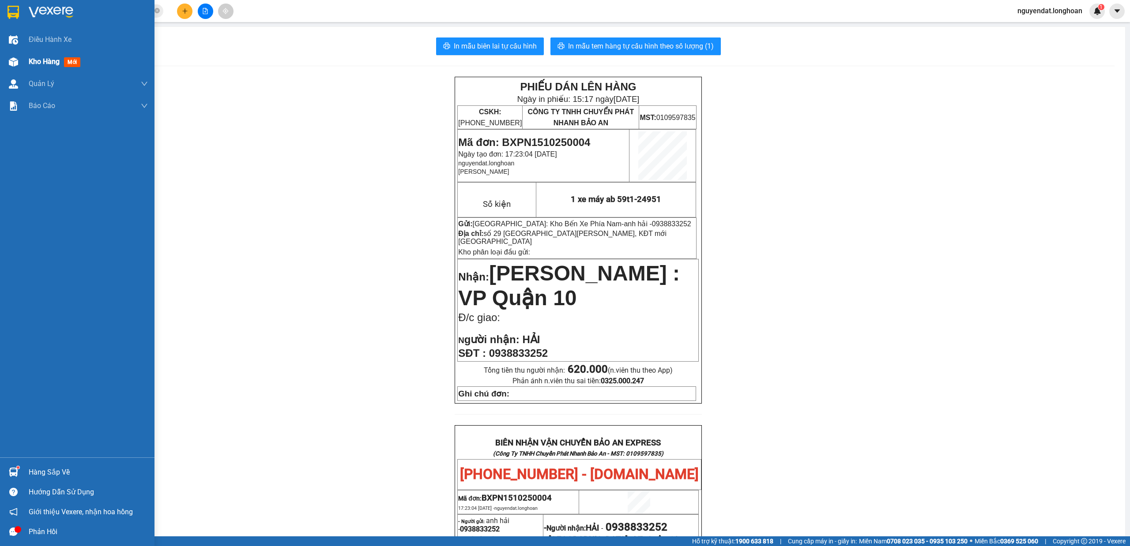
click at [16, 65] on img at bounding box center [13, 61] width 9 height 9
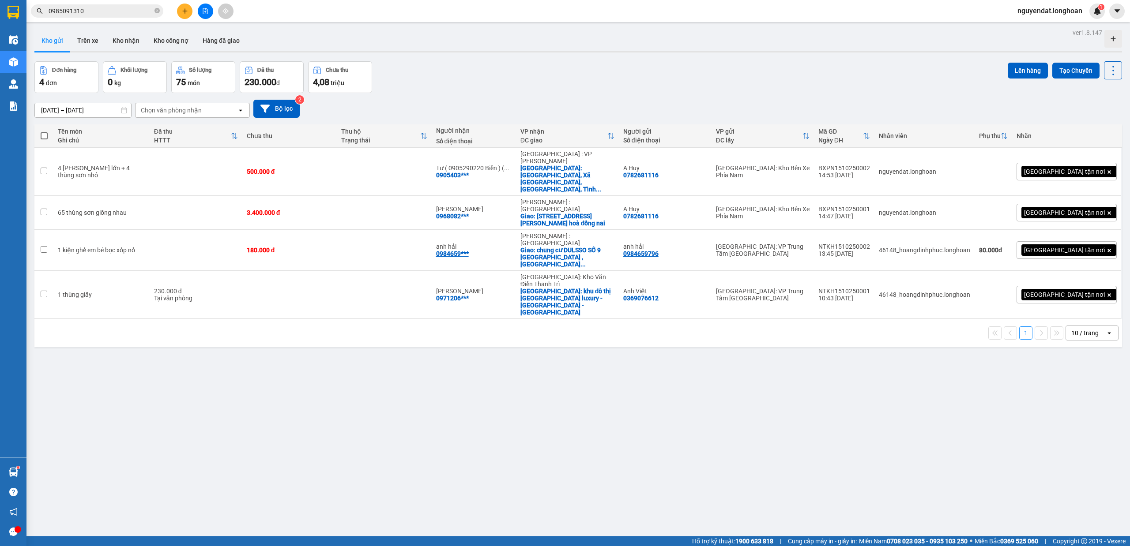
click at [498, 399] on div "ver 1.8.147 Kho gửi Trên xe Kho nhận Kho công nợ Hàng đã giao Đơn hàng 4 đơn Kh…" at bounding box center [578, 299] width 1095 height 546
click at [373, 478] on div "ver 1.8.147 Kho gửi Trên xe Kho nhận Kho công nợ Hàng đã giao Đơn hàng 4 đơn Kh…" at bounding box center [578, 299] width 1095 height 546
click at [750, 326] on div "1 10 / trang open" at bounding box center [578, 333] width 1081 height 15
click at [589, 101] on div "16/09/2025 – 15/10/2025 Press the down arrow key to interact with the calendar …" at bounding box center [578, 109] width 1088 height 18
click at [1067, 169] on icon at bounding box center [1070, 172] width 6 height 6
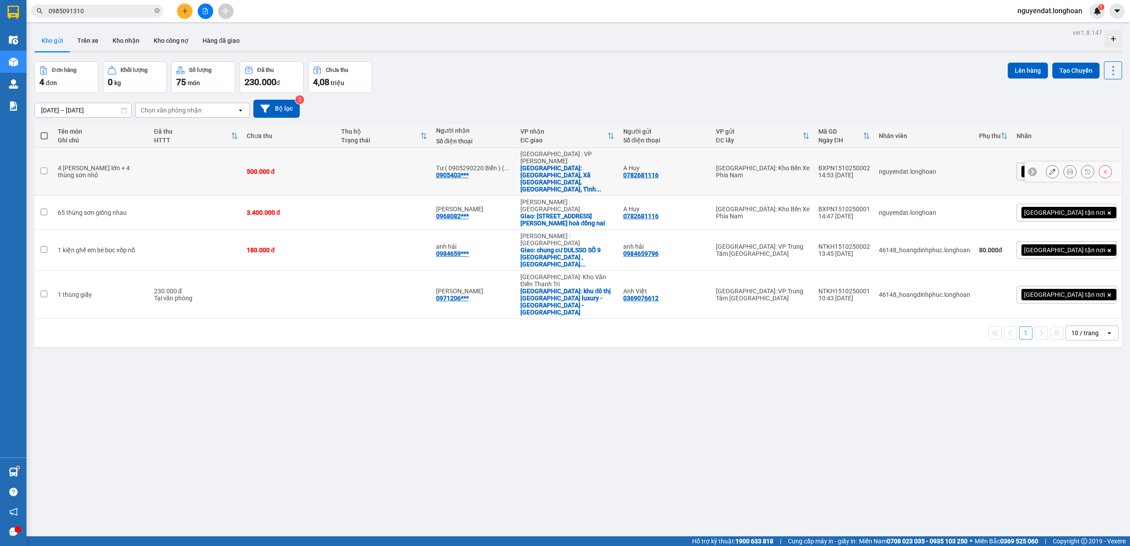
click at [1049, 169] on icon at bounding box center [1052, 172] width 6 height 6
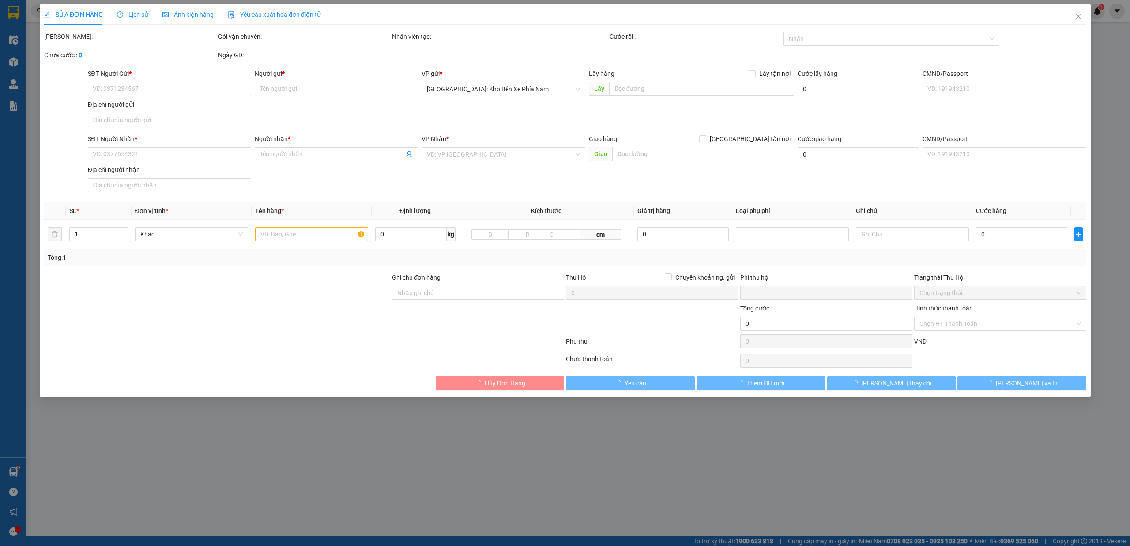
type input "0782681116"
type input "A Huy"
type input "0905403108"
type input "Tư ( 0905290220 Biển ) ( 0905403108)"
checkbox input "true"
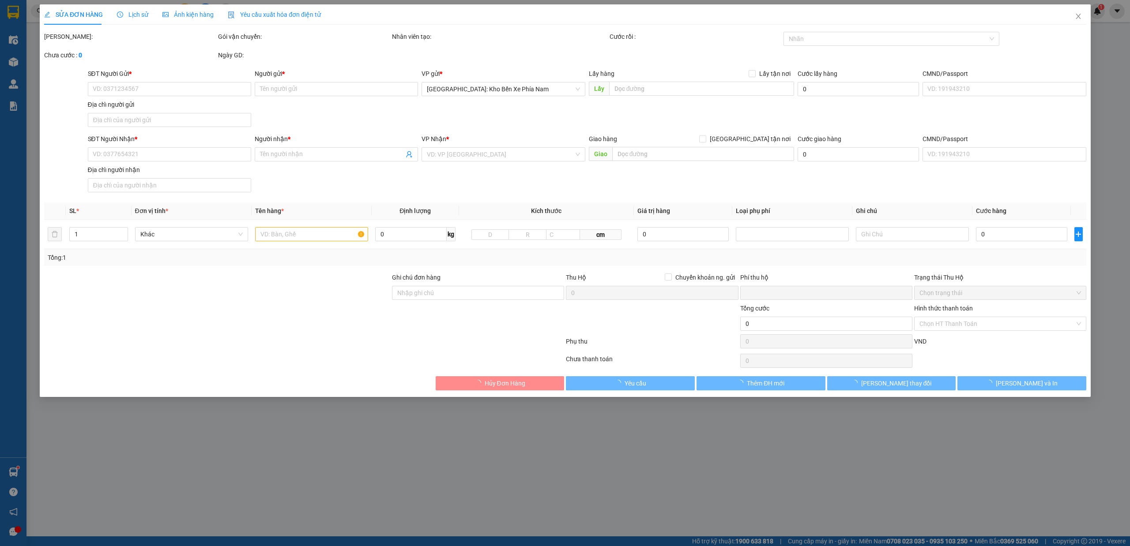
type input "Thôn Lộc Thượng, Xã Quế Long, Huyện Quế Sơn, Tỉnh Quảng Nam"
type input "0"
type input "500.000"
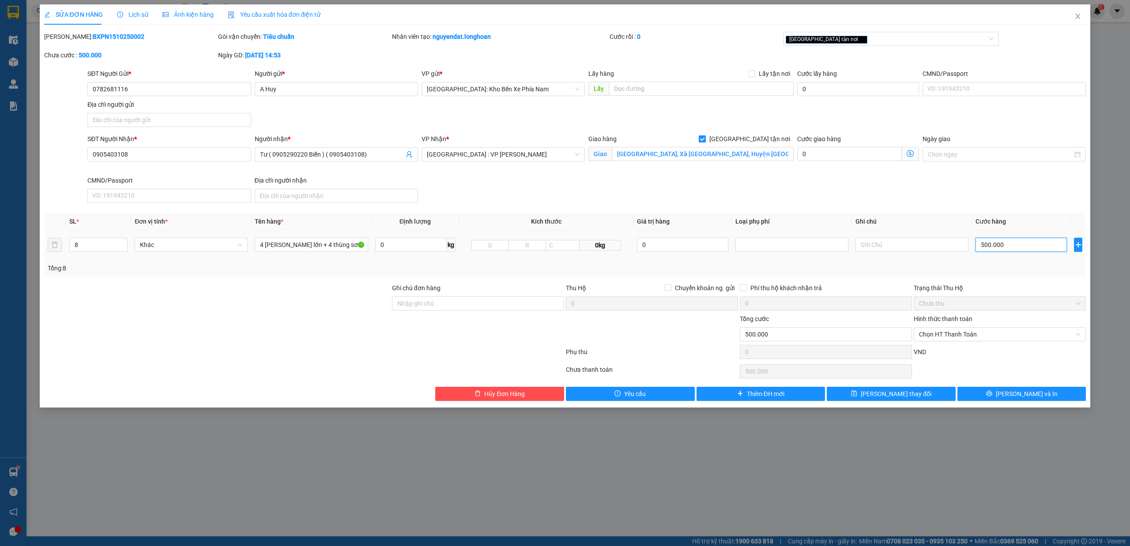
click at [1028, 248] on input "500.000" at bounding box center [1020, 245] width 91 height 14
click at [554, 197] on div "SĐT Người Nhận * 0905403108 Người nhận * Tư ( 0905290220 Biển ) ( 0905403108) V…" at bounding box center [587, 170] width 1002 height 72
click at [357, 247] on input "4 thùng sơn lớn + 4 thùng sơn nhỏ" at bounding box center [311, 245] width 113 height 14
type input "4 thùng sơn + 1 THÙNG GIấy"
click at [120, 248] on span "down" at bounding box center [122, 247] width 5 height 5
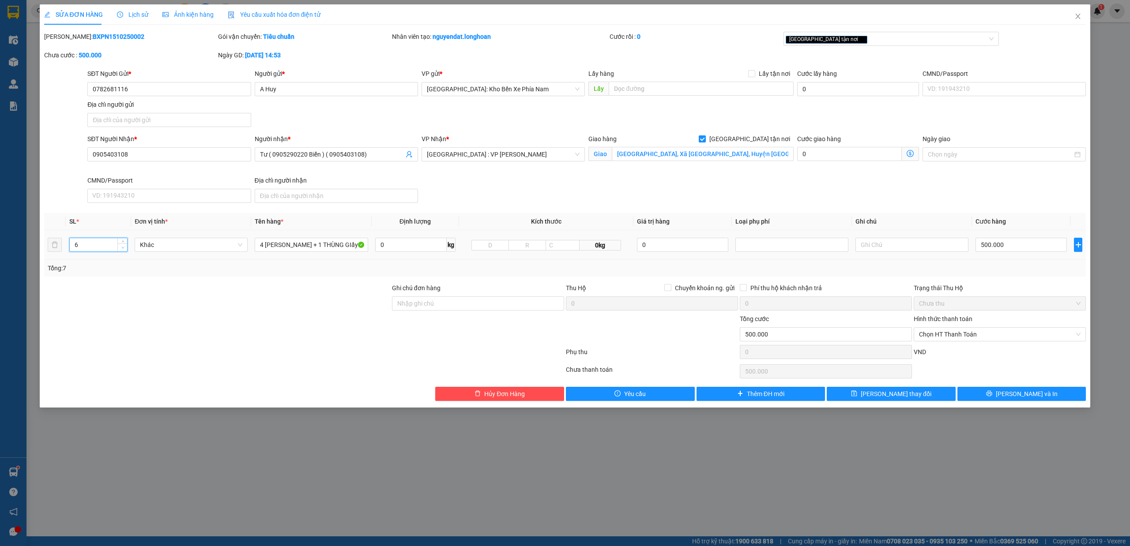
click at [120, 248] on span "down" at bounding box center [122, 247] width 5 height 5
type input "5"
click at [120, 248] on span "down" at bounding box center [122, 247] width 5 height 5
click at [1037, 399] on span "Lưu và In" at bounding box center [1027, 394] width 62 height 10
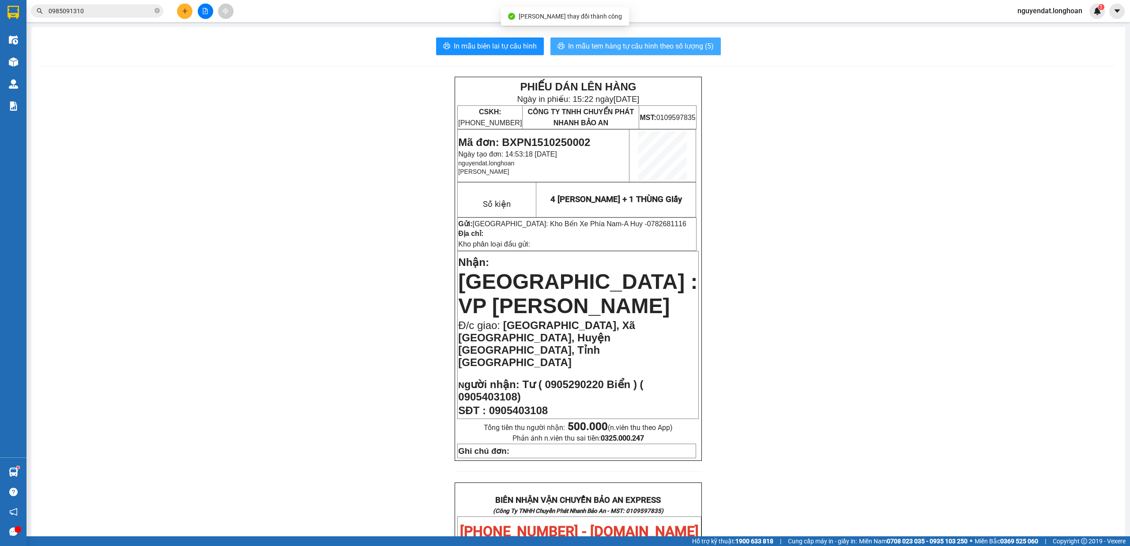
click at [658, 41] on span "In mẫu tem hàng tự cấu hình theo số lượng (5)" at bounding box center [641, 46] width 146 height 11
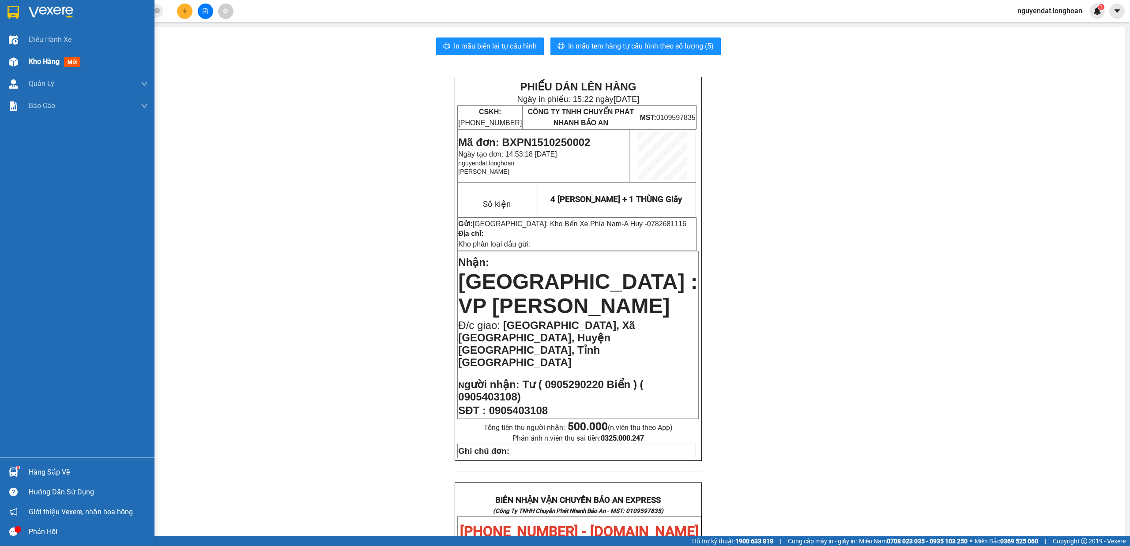
click at [9, 58] on img at bounding box center [13, 61] width 9 height 9
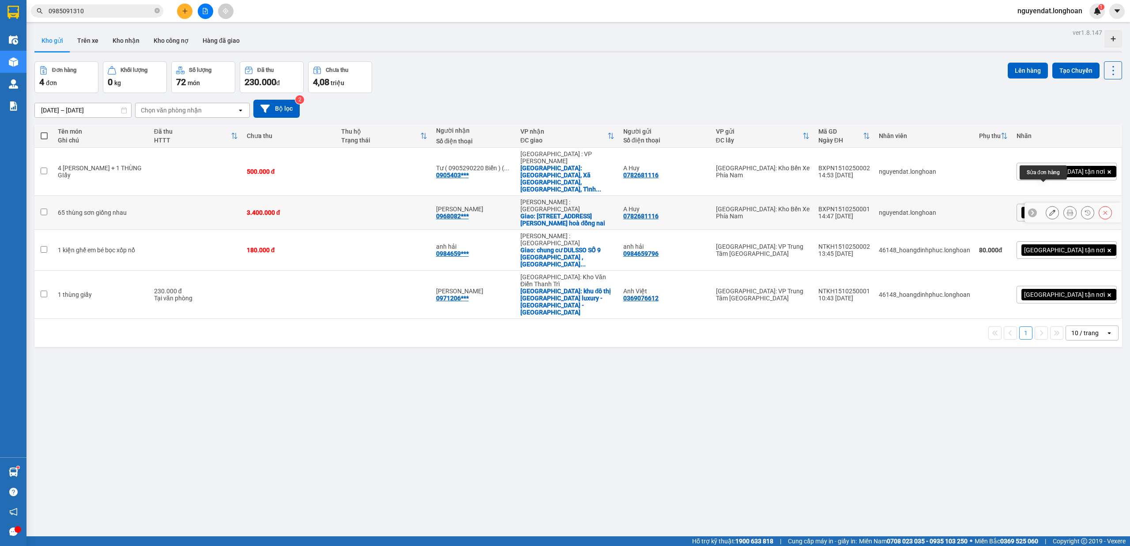
click at [1049, 210] on icon at bounding box center [1052, 213] width 6 height 6
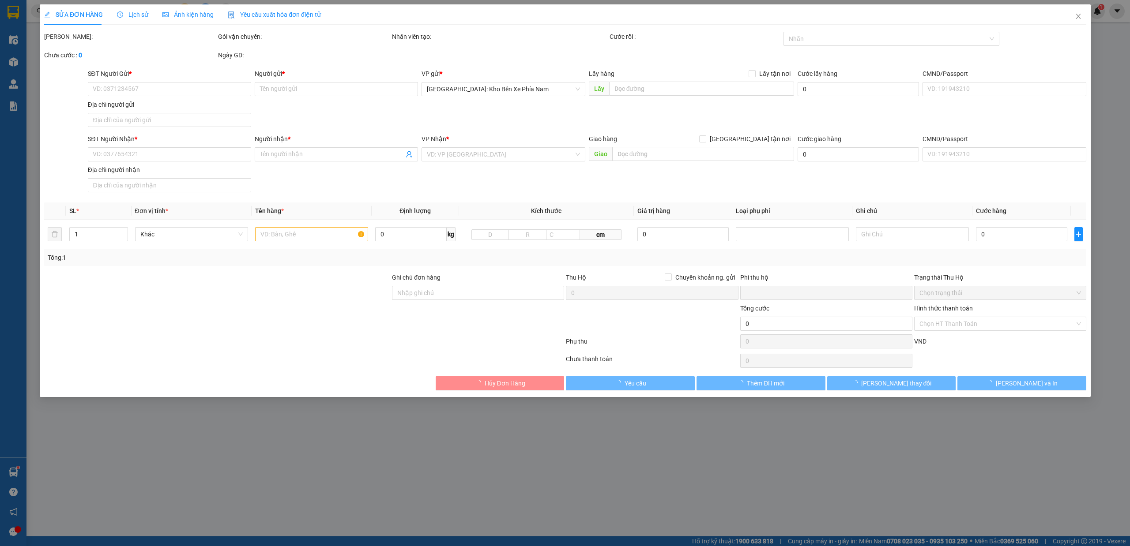
type input "0782681116"
type input "A Huy"
type input "0968082053"
type input "[PERSON_NAME]"
checkbox input "true"
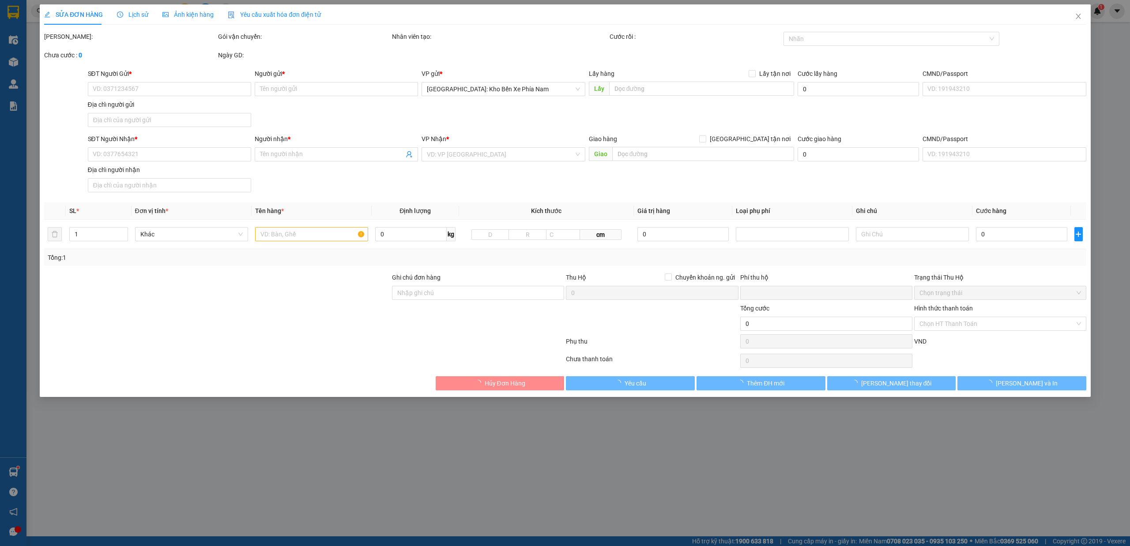
type input "755 đường [PERSON_NAME] , [GEOGRAPHIC_DATA], [GEOGRAPHIC_DATA]"
type input "0"
type input "3.400.000"
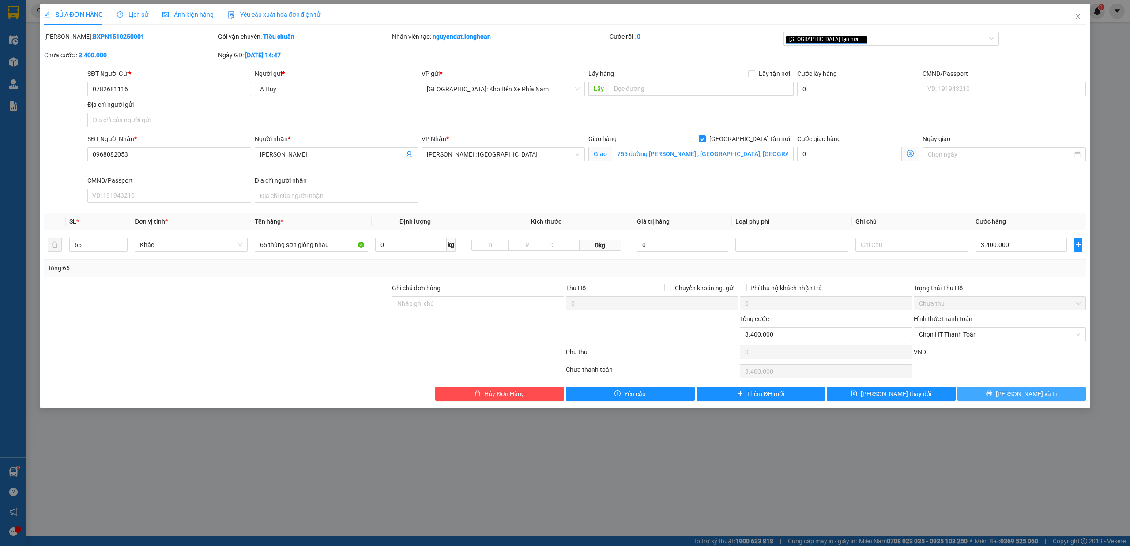
click at [1032, 393] on span "Lưu và In" at bounding box center [1027, 394] width 62 height 10
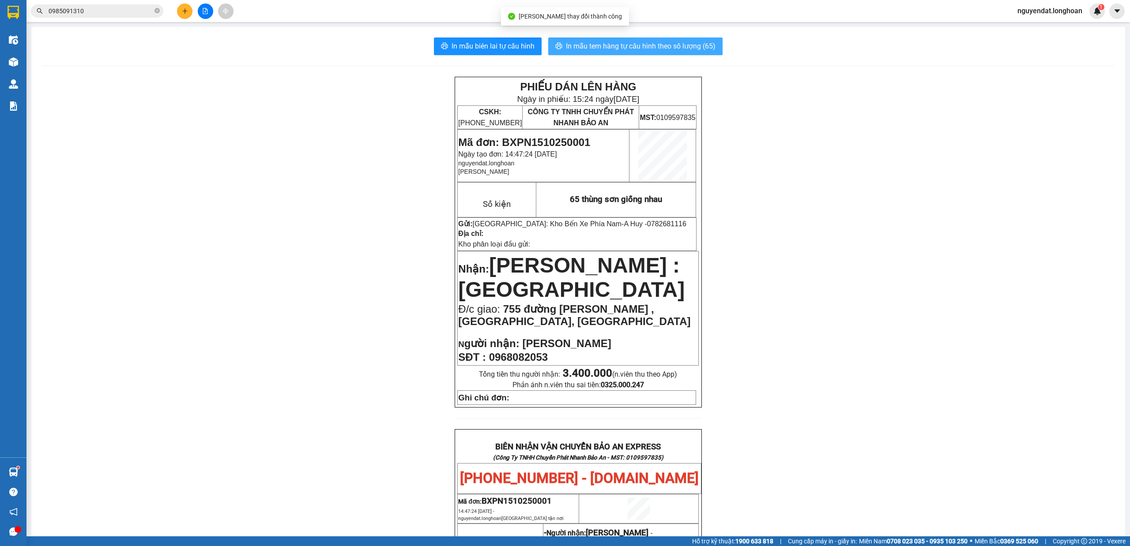
click at [701, 46] on span "In mẫu tem hàng tự cấu hình theo số lượng (65)" at bounding box center [641, 46] width 150 height 11
